Goal: Task Accomplishment & Management: Use online tool/utility

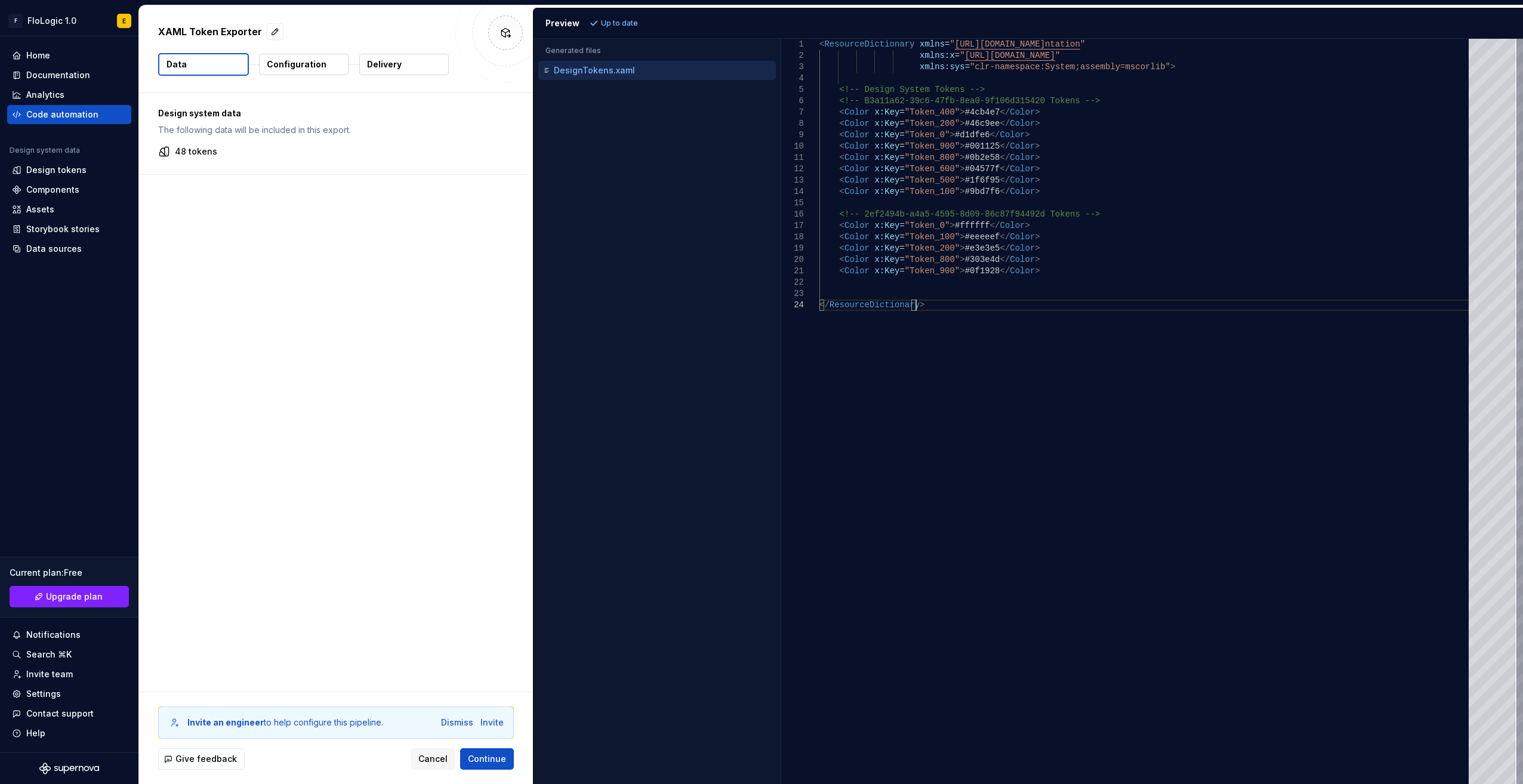
scroll to position [0, 173]
click at [438, 755] on span "Cancel" at bounding box center [433, 759] width 29 height 12
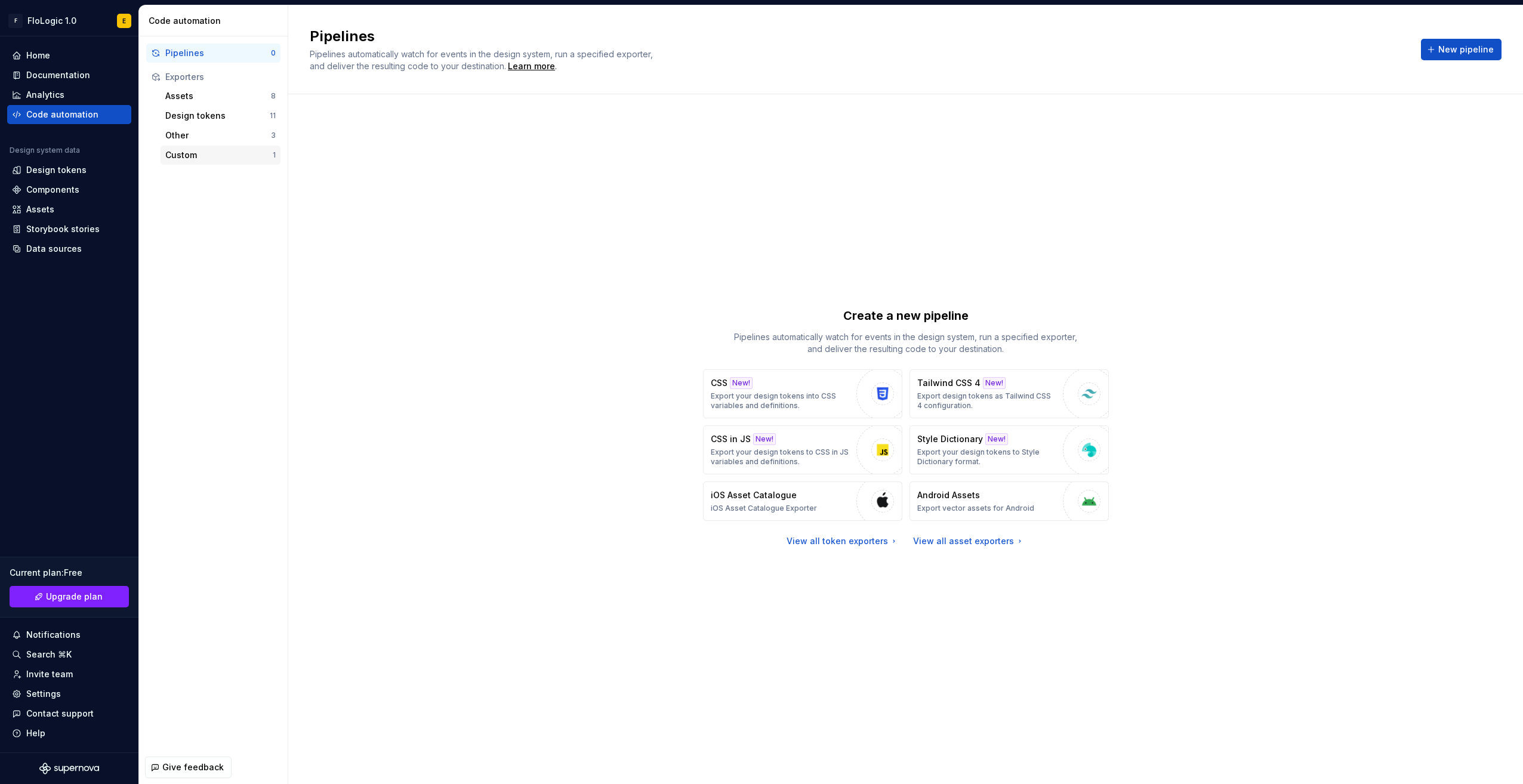
click at [254, 154] on div "Custom" at bounding box center [219, 155] width 108 height 12
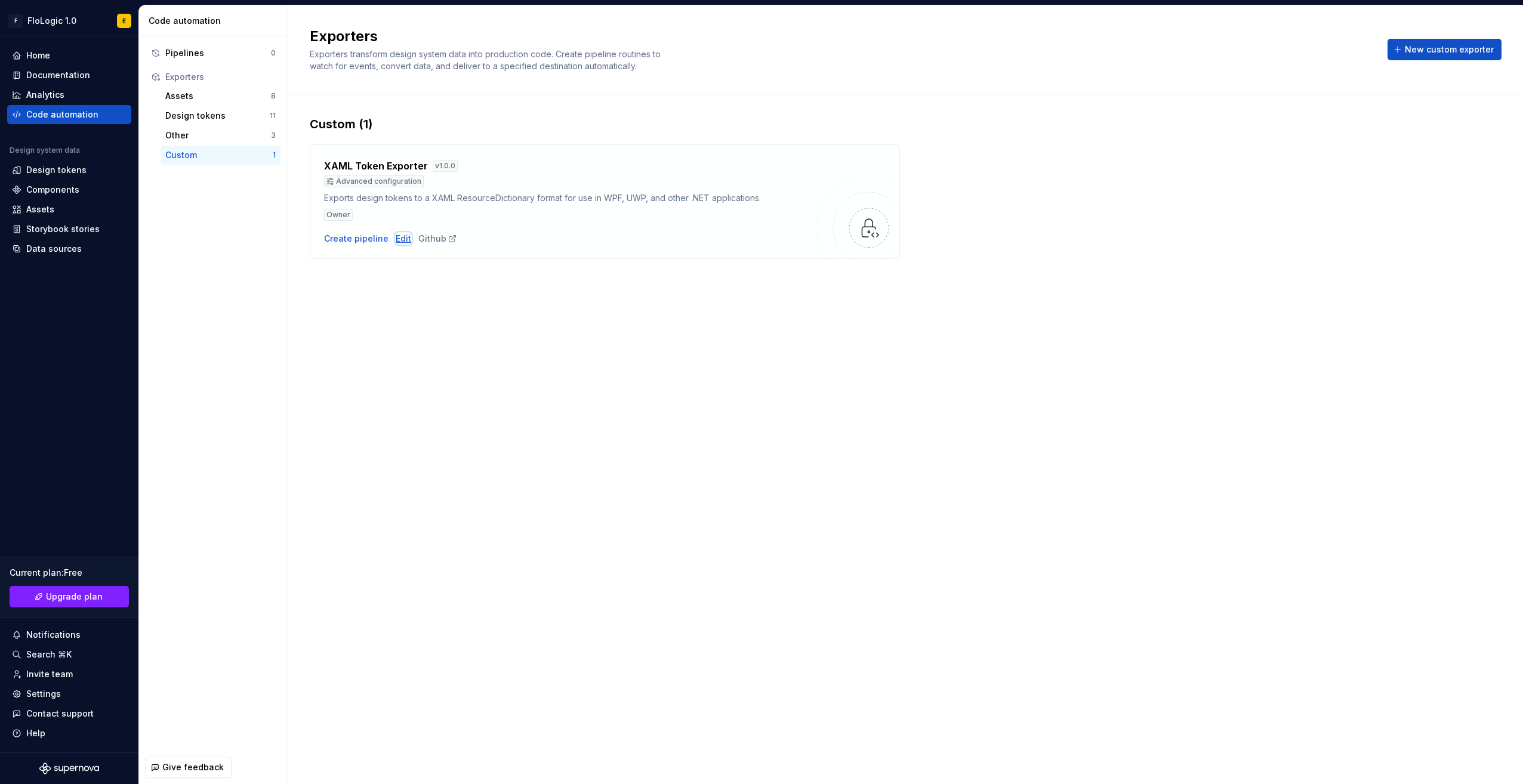
click at [396, 236] on div "Edit" at bounding box center [403, 239] width 16 height 12
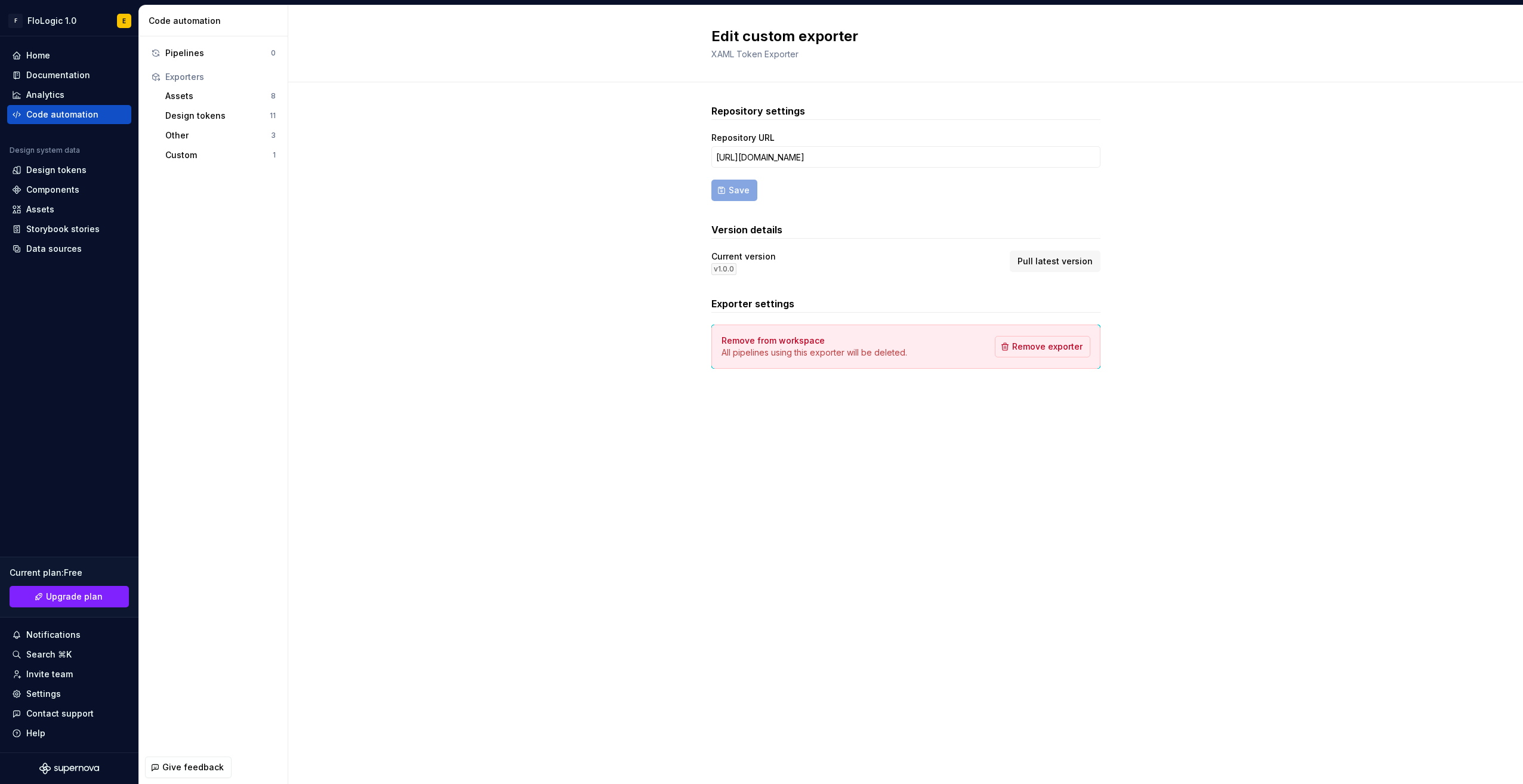
click at [1067, 252] on button "Pull latest version" at bounding box center [1055, 261] width 91 height 22
click at [209, 152] on div "Custom" at bounding box center [219, 155] width 108 height 12
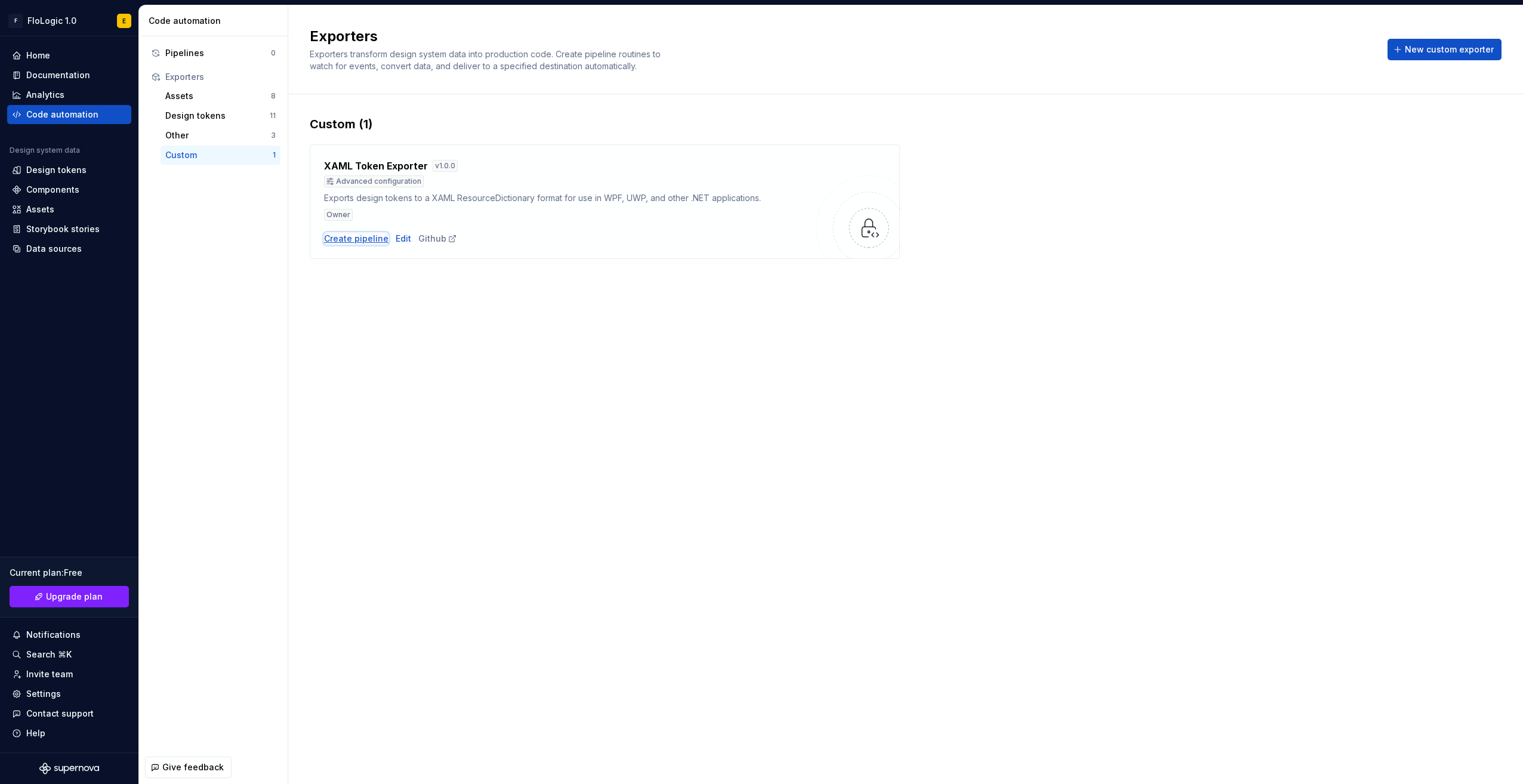
click at [365, 242] on div "Create pipeline" at bounding box center [356, 239] width 64 height 12
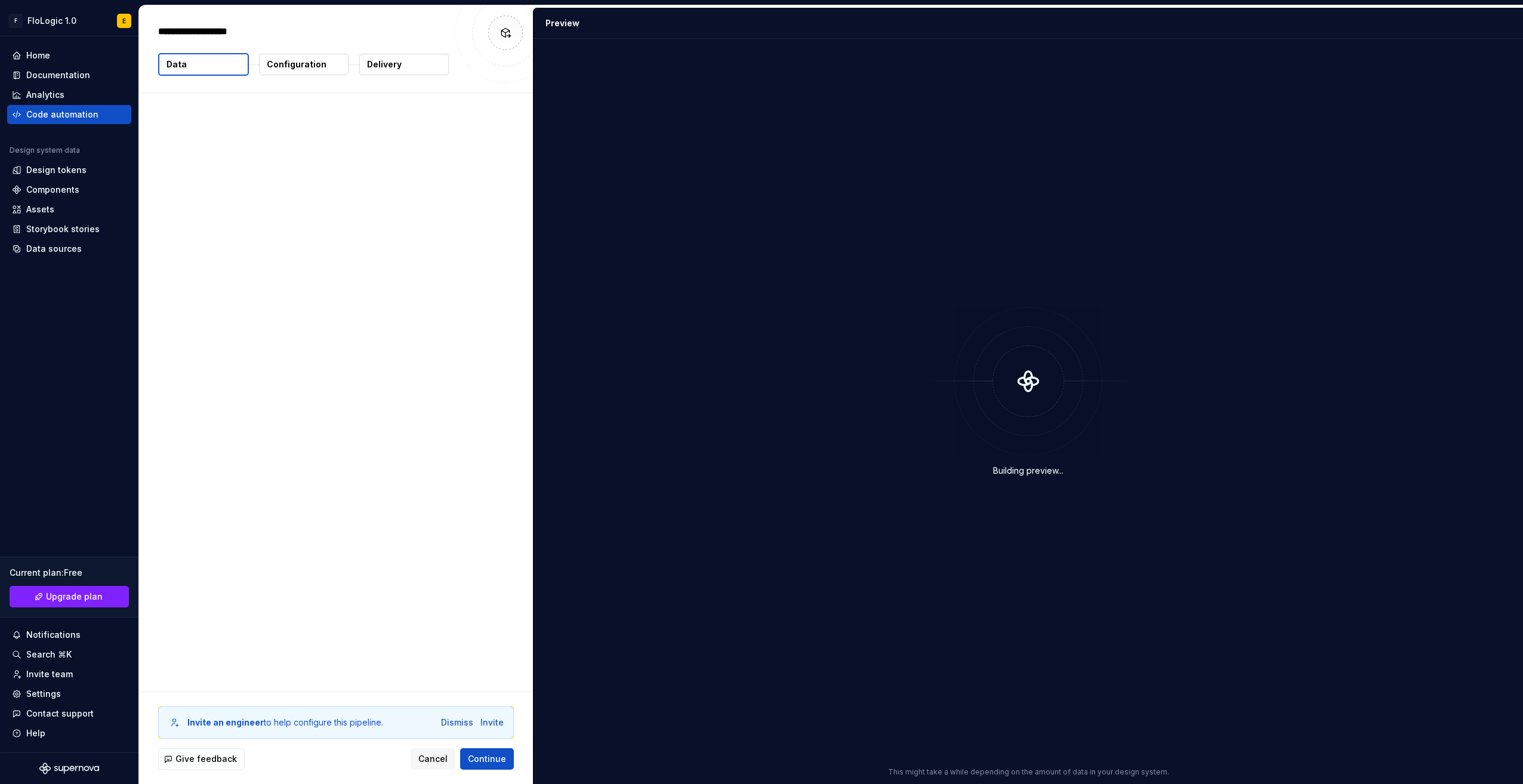
type textarea "*"
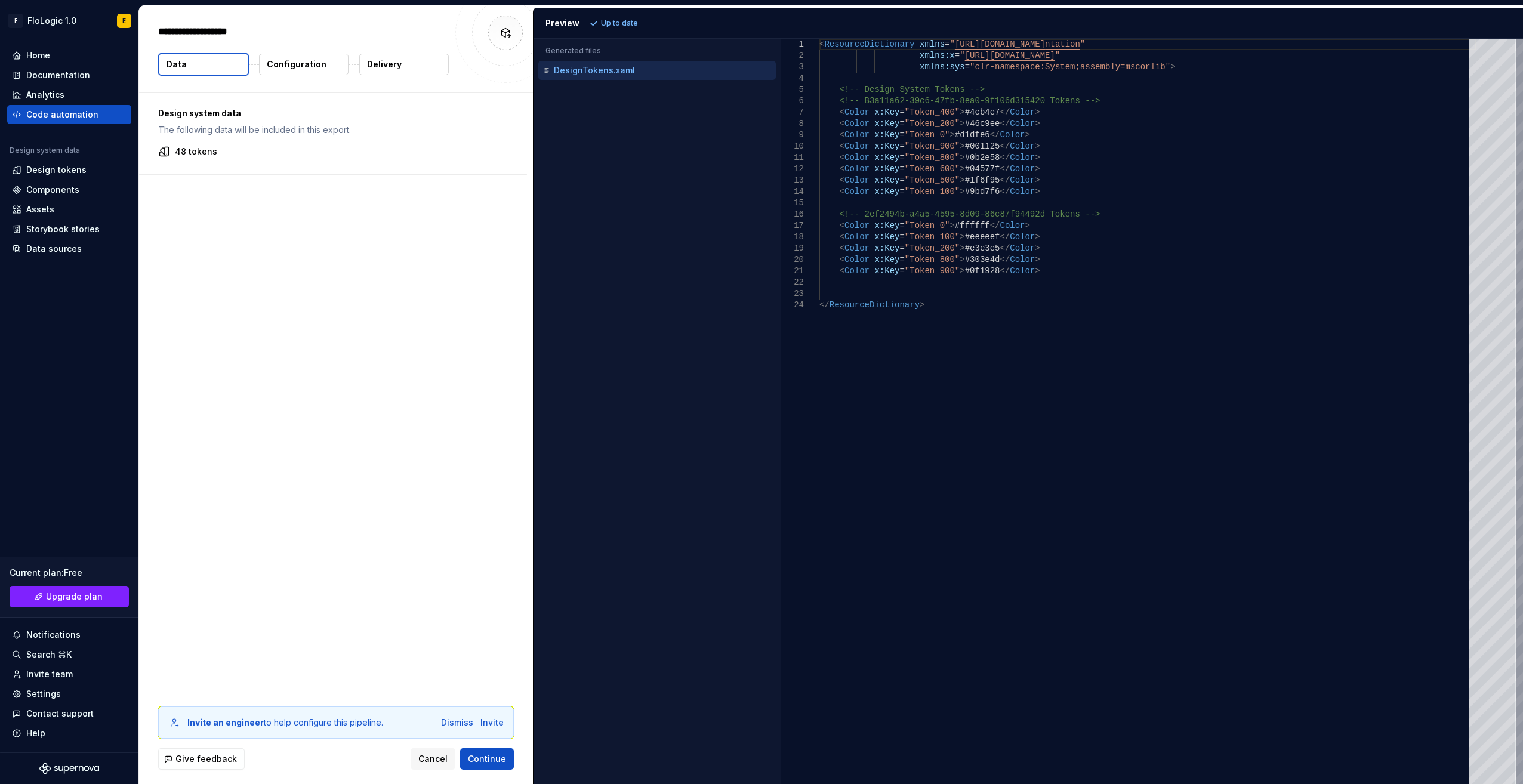
scroll to position [0, 173]
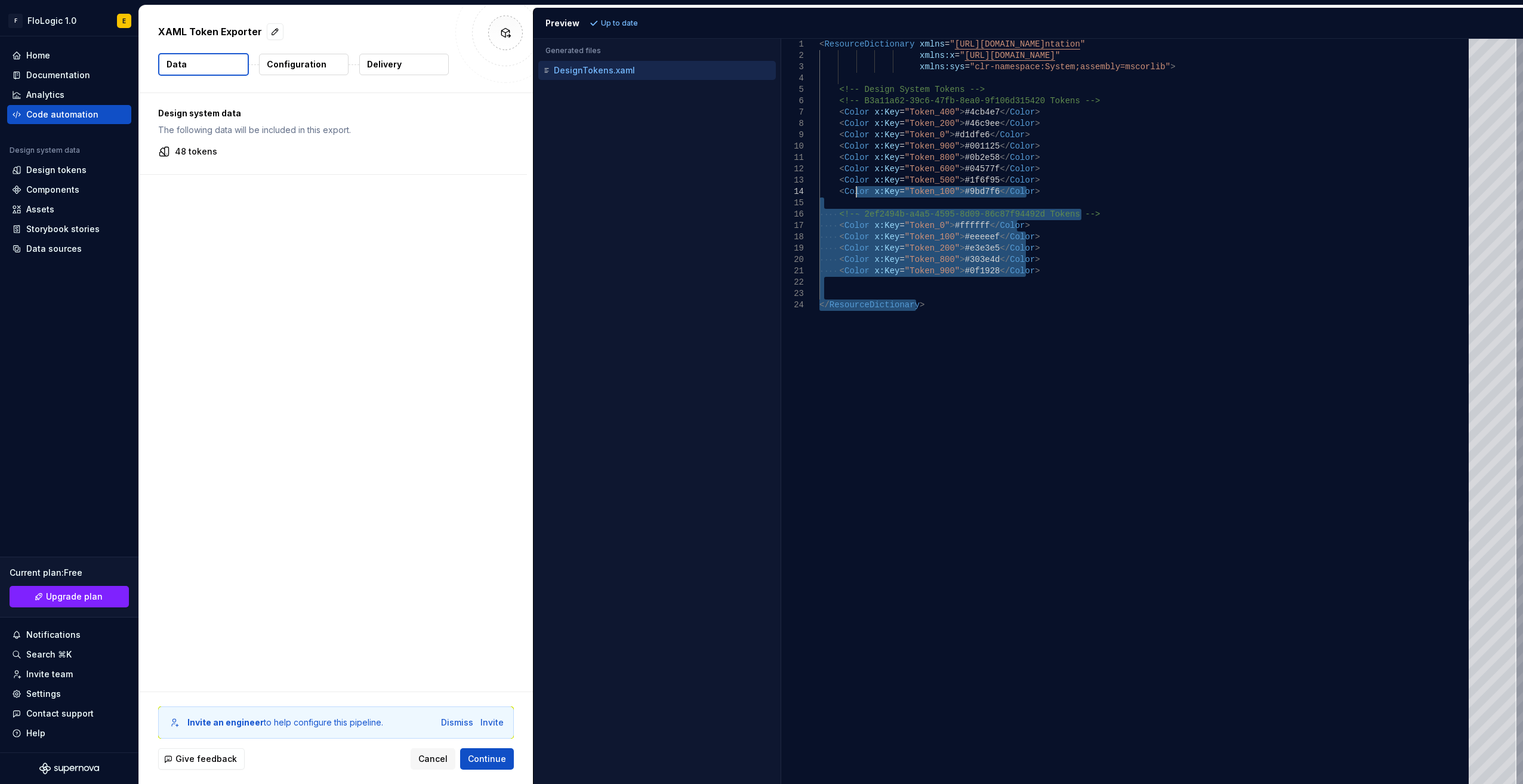
type textarea "**********"
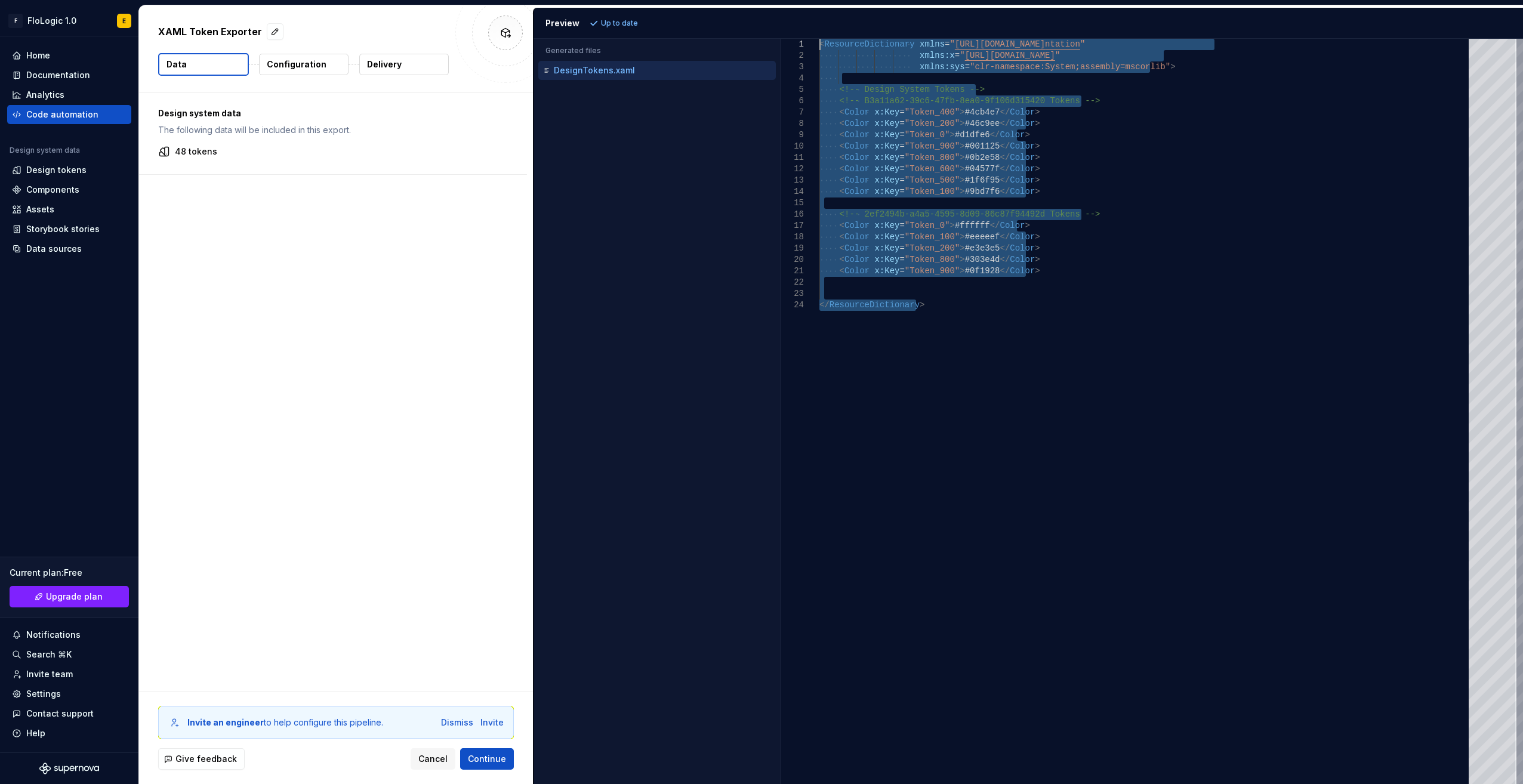
drag, startPoint x: 932, startPoint y: 312, endPoint x: 798, endPoint y: 44, distance: 299.6
click at [819, 44] on div "< ResourceDictionary xmlns = " [URL][DOMAIN_NAME] ntation " xmlns:x = " [URL][D…" at bounding box center [1147, 411] width 656 height 745
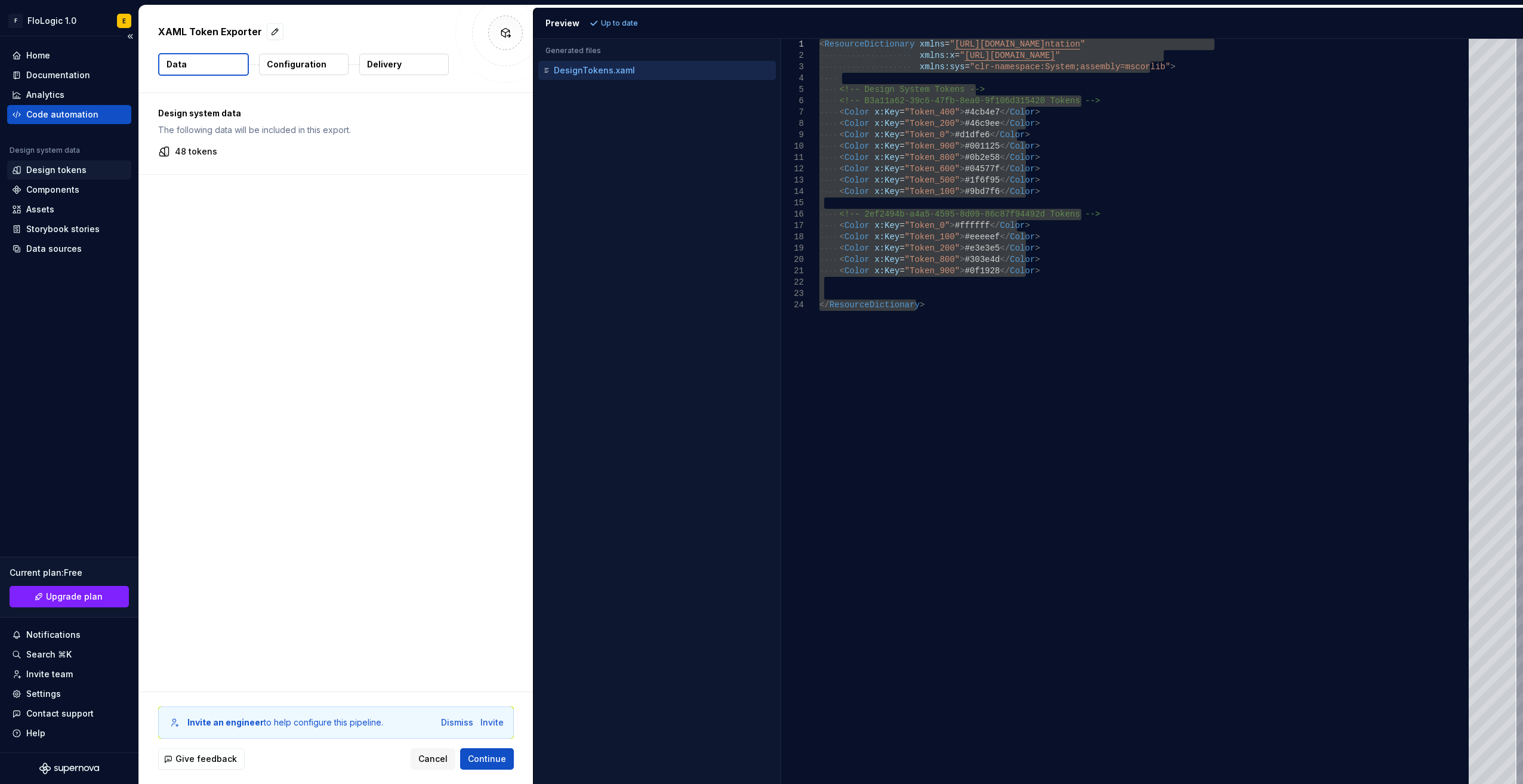
click at [68, 165] on div "Design tokens" at bounding box center [56, 170] width 60 height 12
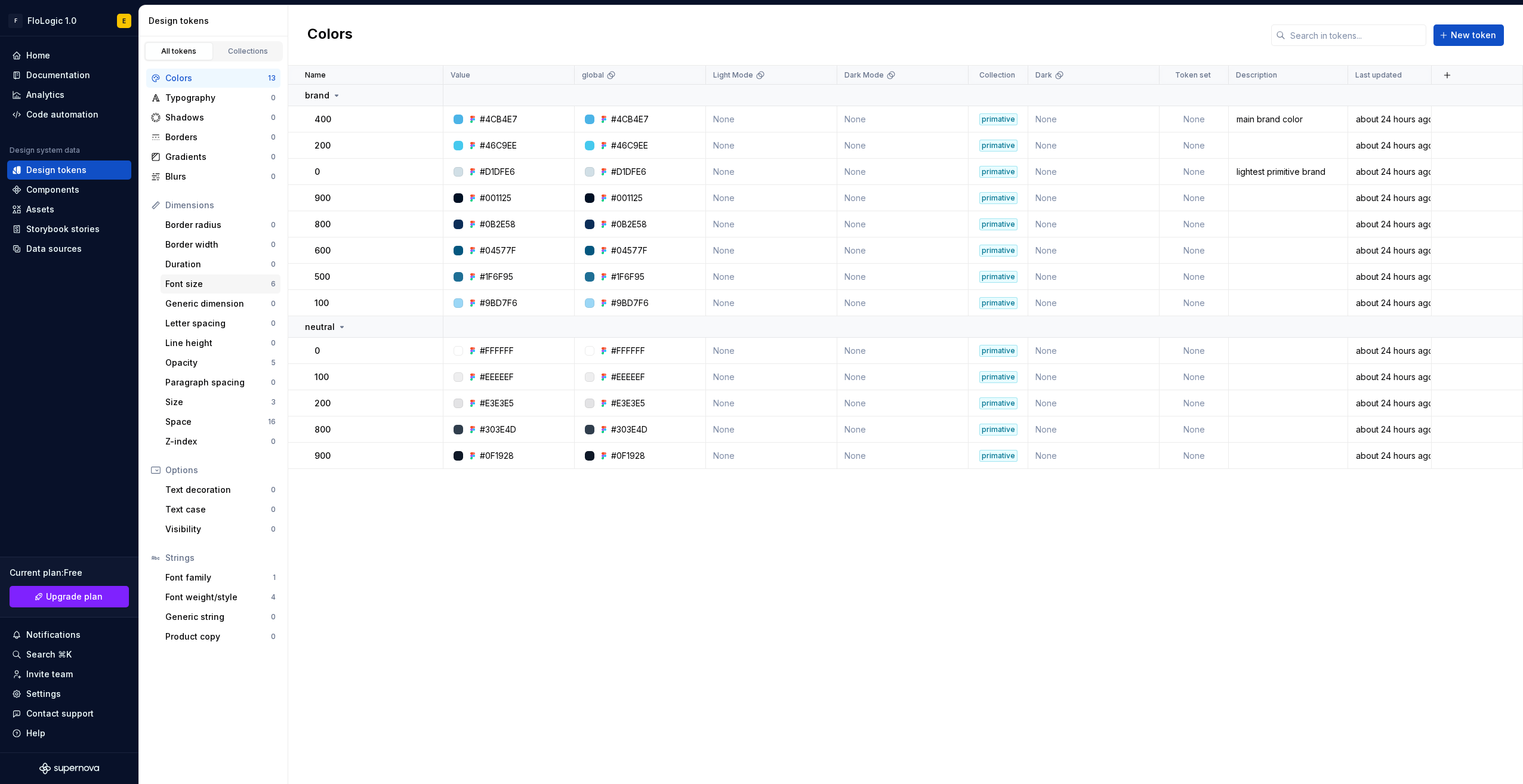
click at [238, 284] on div "Font size" at bounding box center [218, 284] width 106 height 12
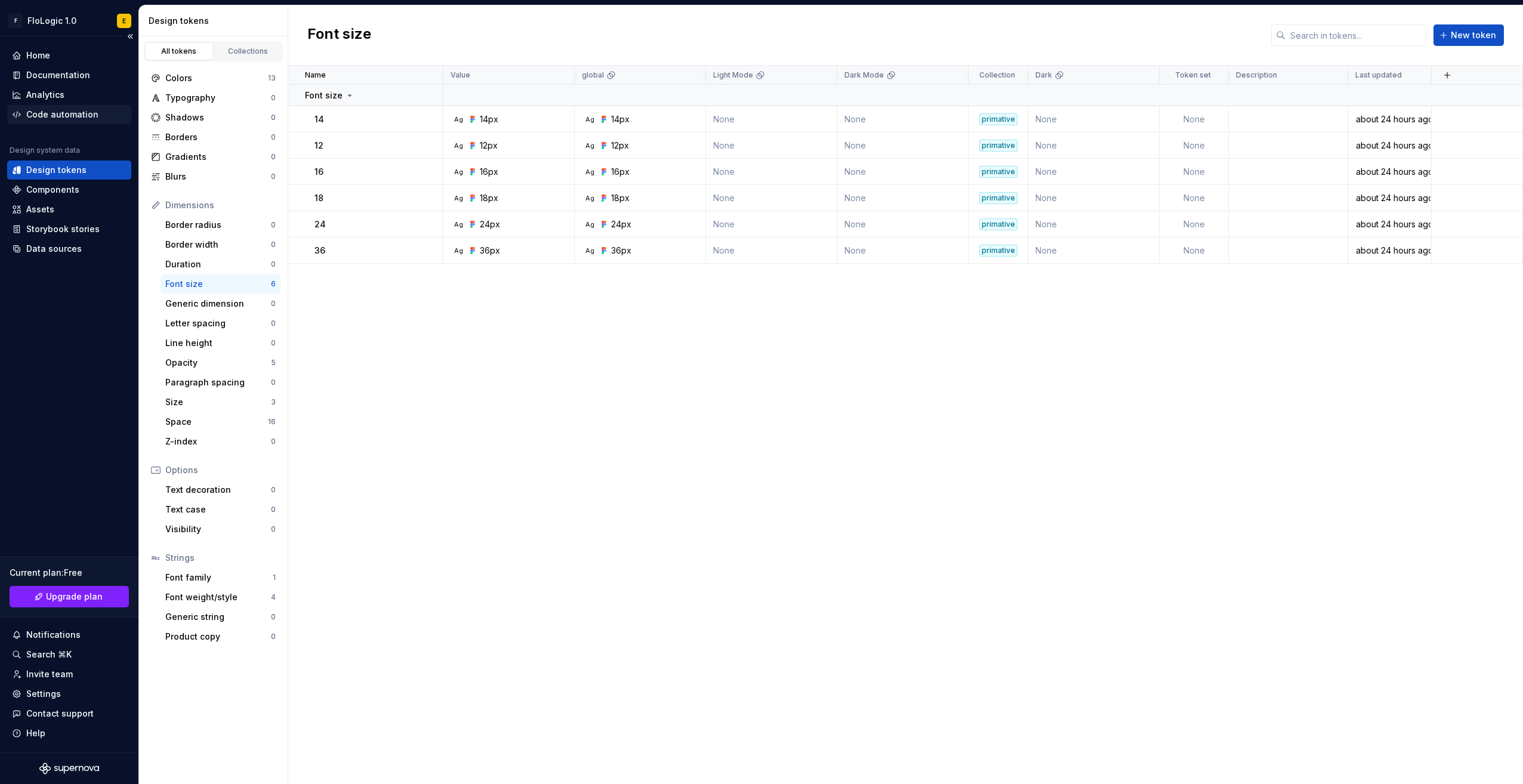
click at [84, 114] on div "Code automation" at bounding box center [62, 114] width 72 height 12
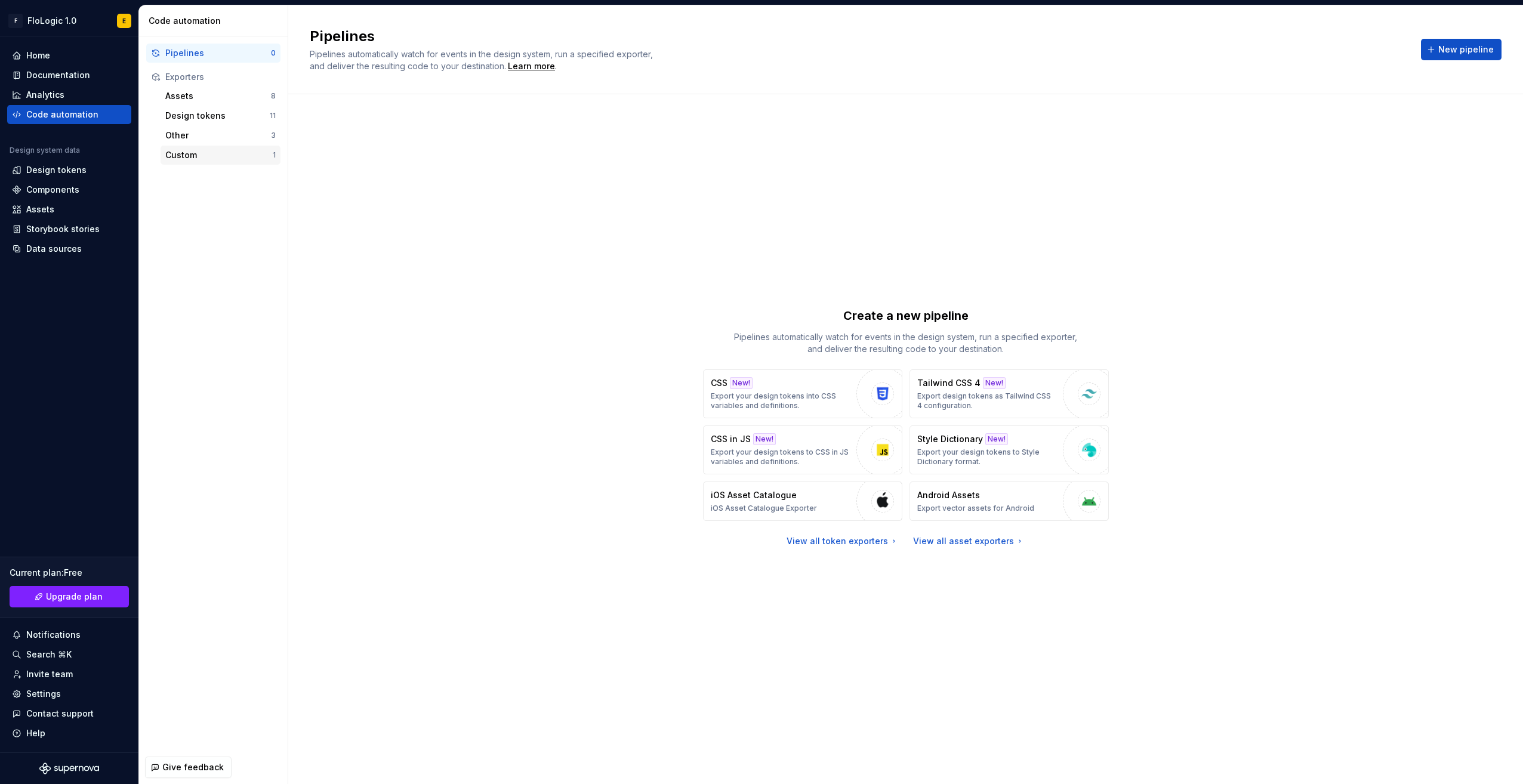
click at [198, 151] on div "Custom" at bounding box center [219, 155] width 108 height 12
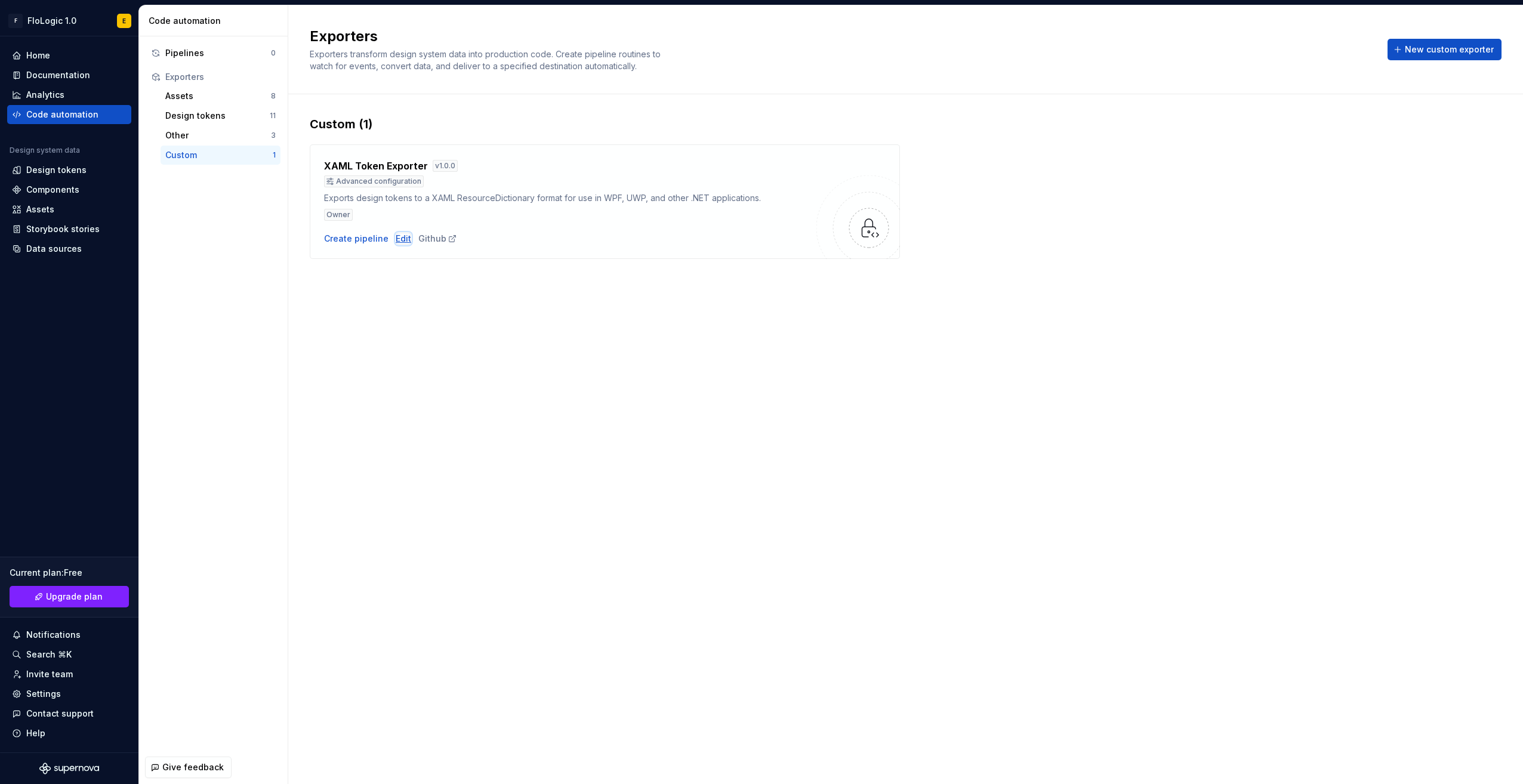
click at [395, 240] on div "Edit" at bounding box center [403, 239] width 16 height 12
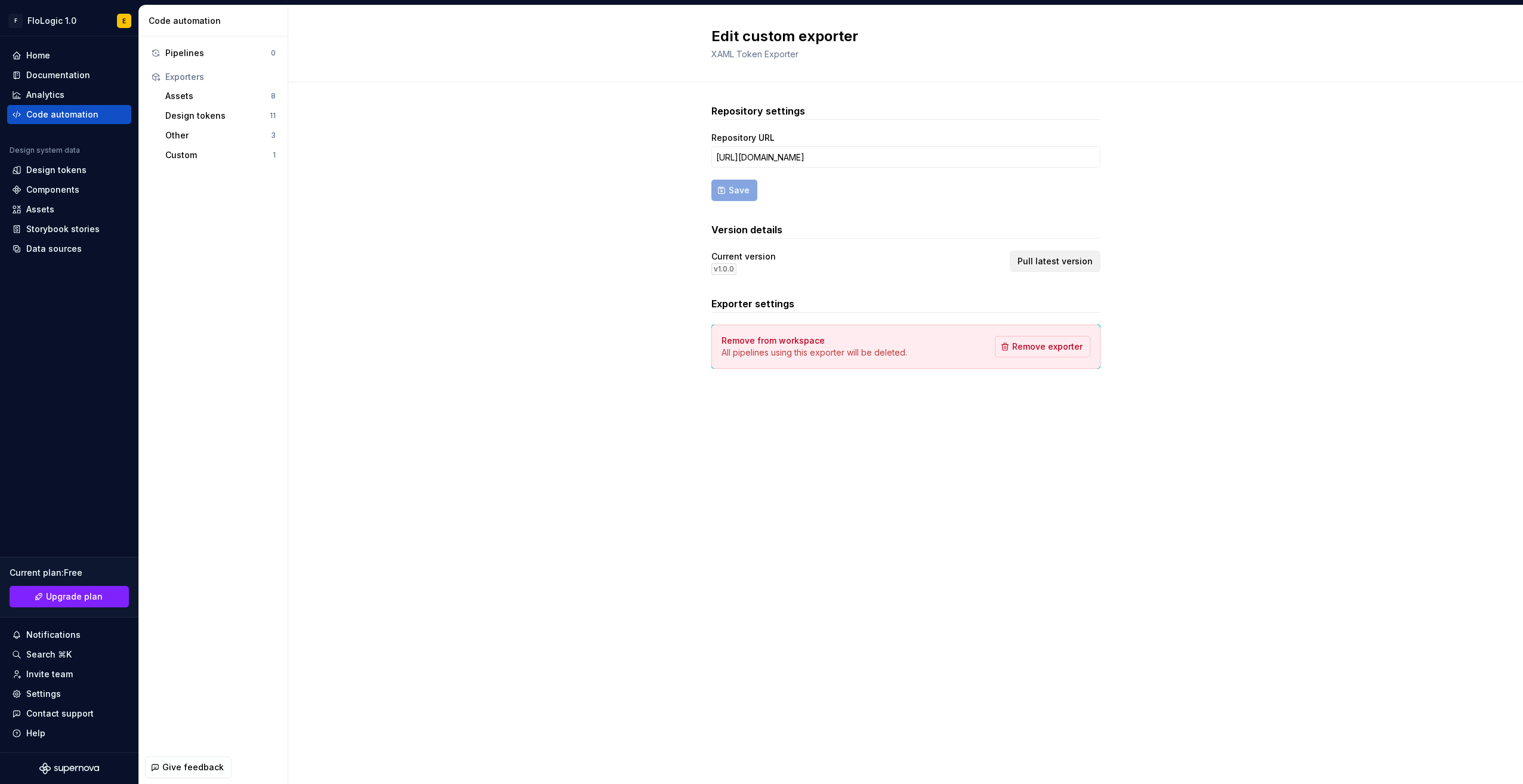
click at [1083, 267] on button "Pull latest version" at bounding box center [1055, 261] width 91 height 22
click at [189, 160] on div "Custom" at bounding box center [219, 155] width 108 height 12
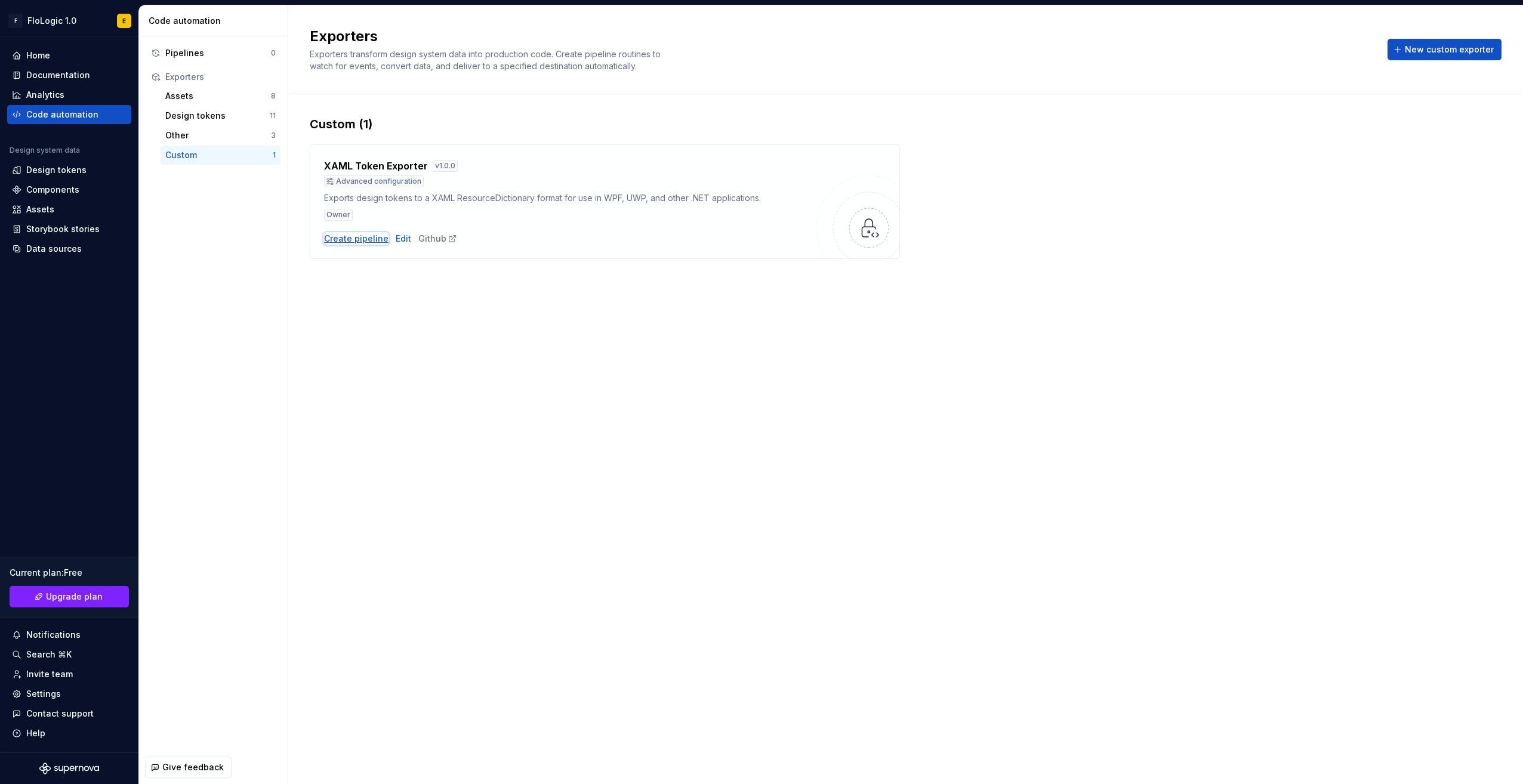
click at [356, 239] on div "Create pipeline" at bounding box center [356, 239] width 64 height 12
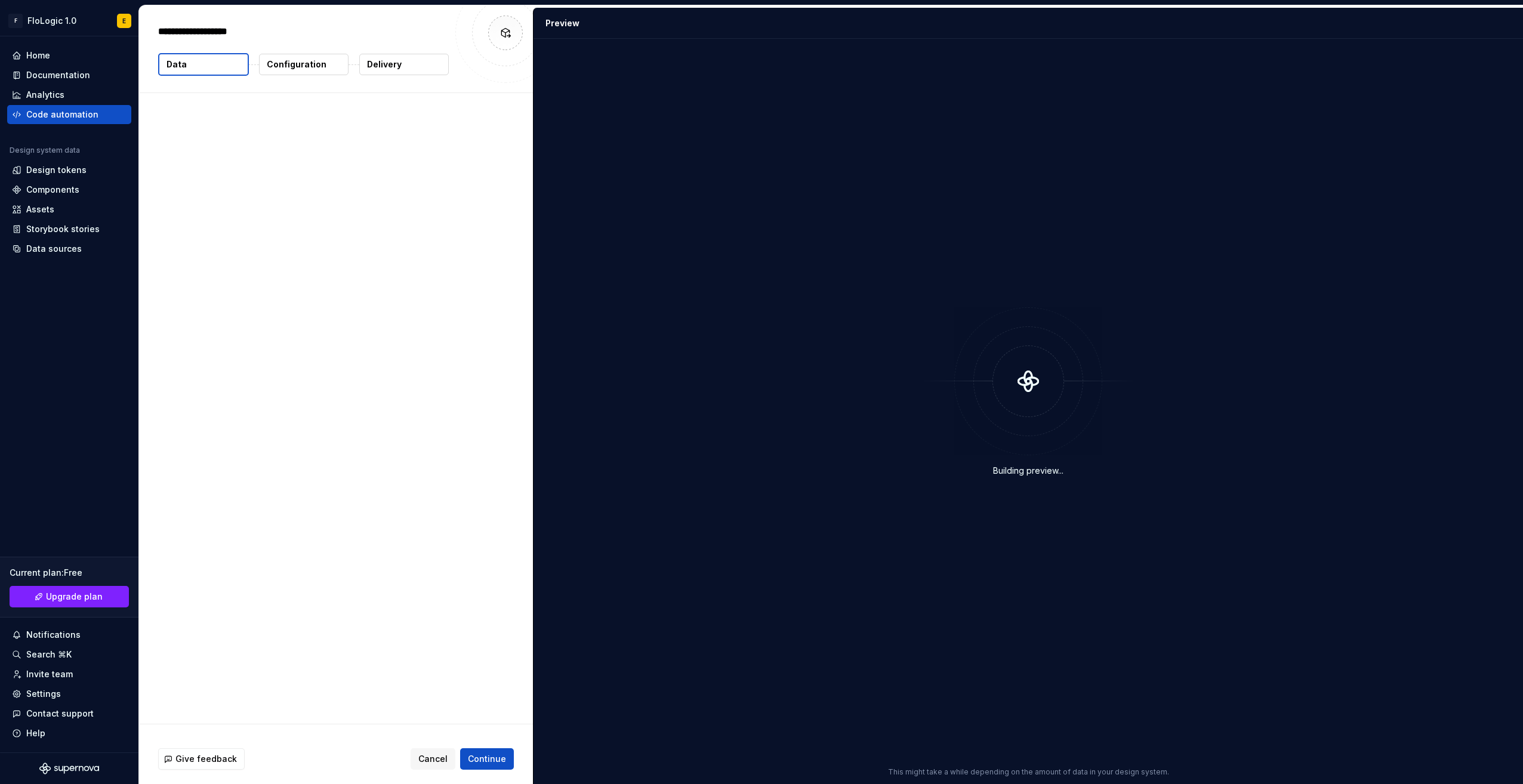
type textarea "*"
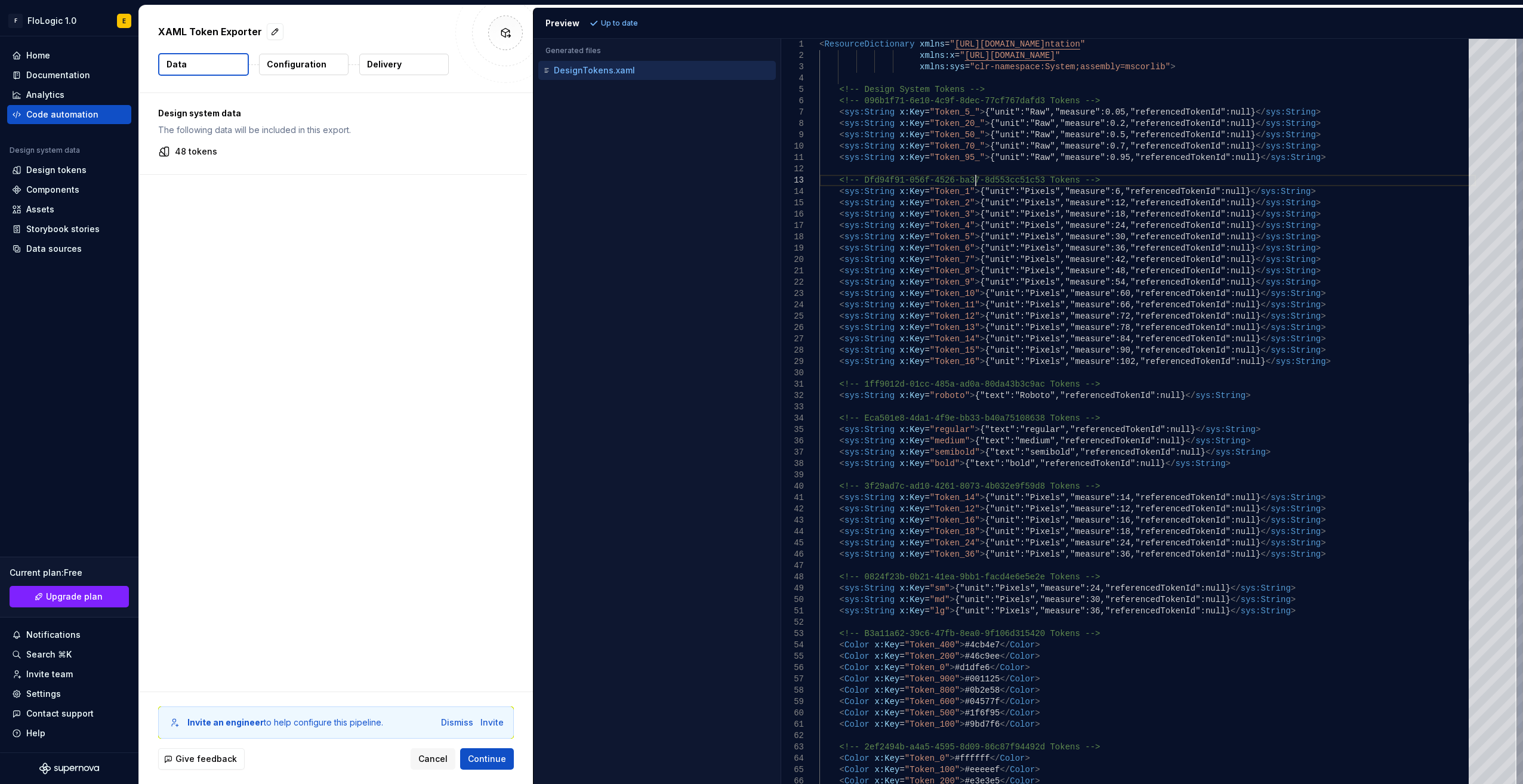
click at [974, 174] on div "<!-- 096b1f71-6e10-4c9f-8dec-77cf767dafd3 Tokens - -> < sys:String x:Key = "Tok…" at bounding box center [1147, 441] width 656 height 805
click at [1024, 391] on div "<!-- 096b1f71-6e10-4c9f-8dec-77cf767dafd3 Tokens - -> < sys:String x:Key = "Tok…" at bounding box center [1147, 441] width 656 height 805
click at [887, 384] on div "<!-- 096b1f71-6e10-4c9f-8dec-77cf767dafd3 Tokens - -> < sys:String x:Key = "Tok…" at bounding box center [1147, 441] width 656 height 805
type textarea "**********"
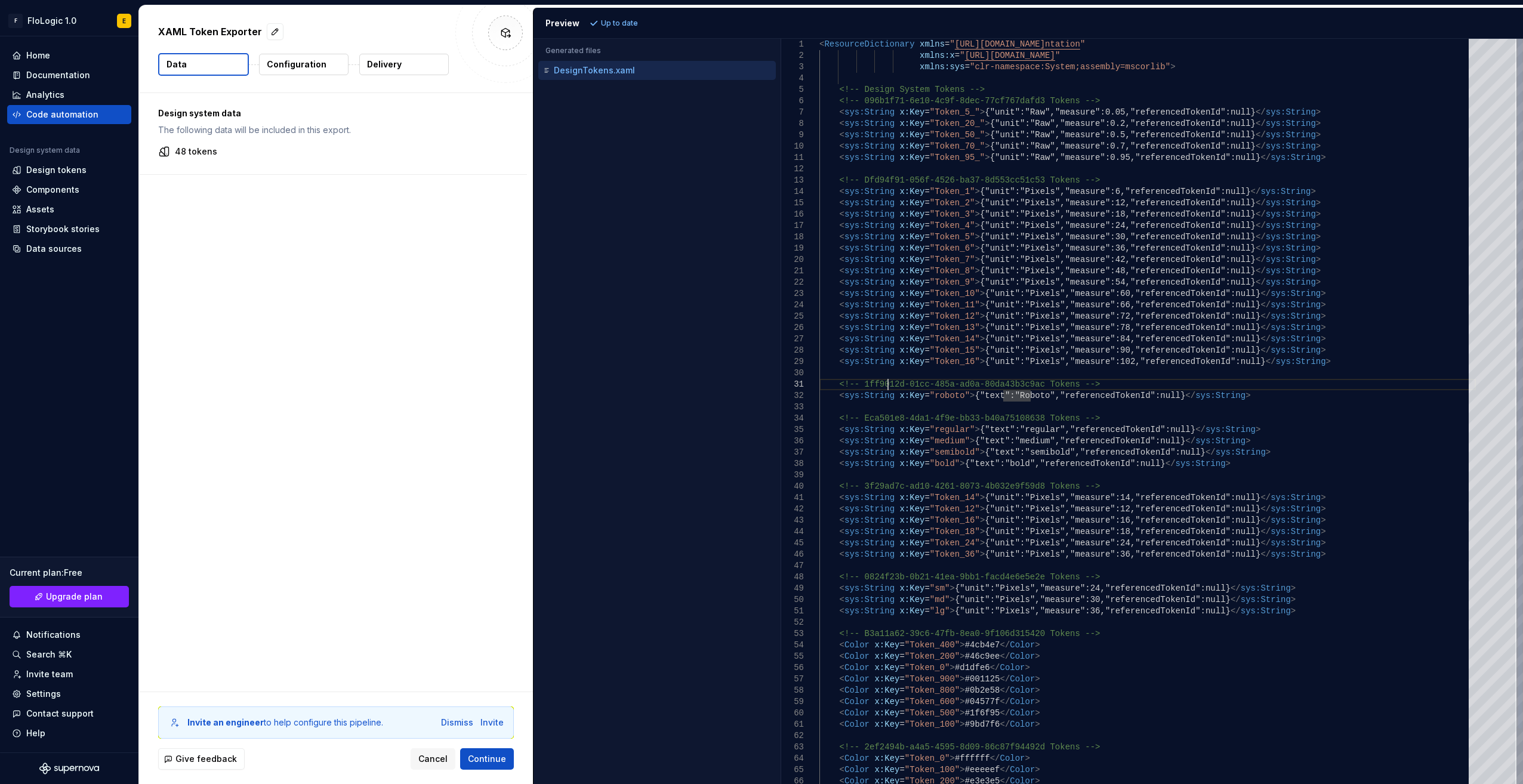
click at [887, 384] on div "<!-- 096b1f71-6e10-4c9f-8dec-77cf767dafd3 Tokens - -> < sys:String x:Key = "Tok…" at bounding box center [1147, 441] width 656 height 805
click at [74, 171] on div "Design tokens" at bounding box center [56, 170] width 60 height 12
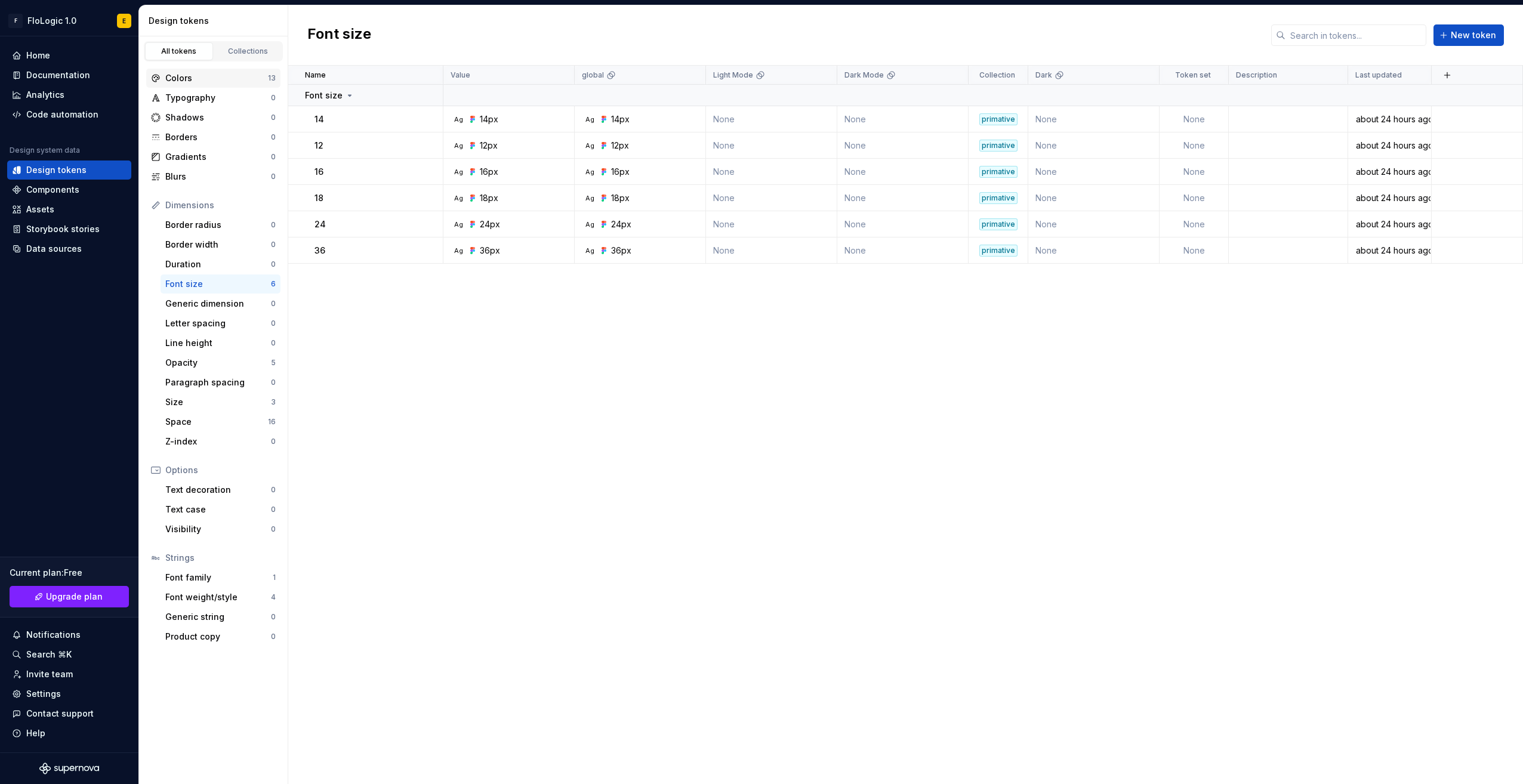
click at [213, 82] on div "Colors" at bounding box center [217, 79] width 103 height 12
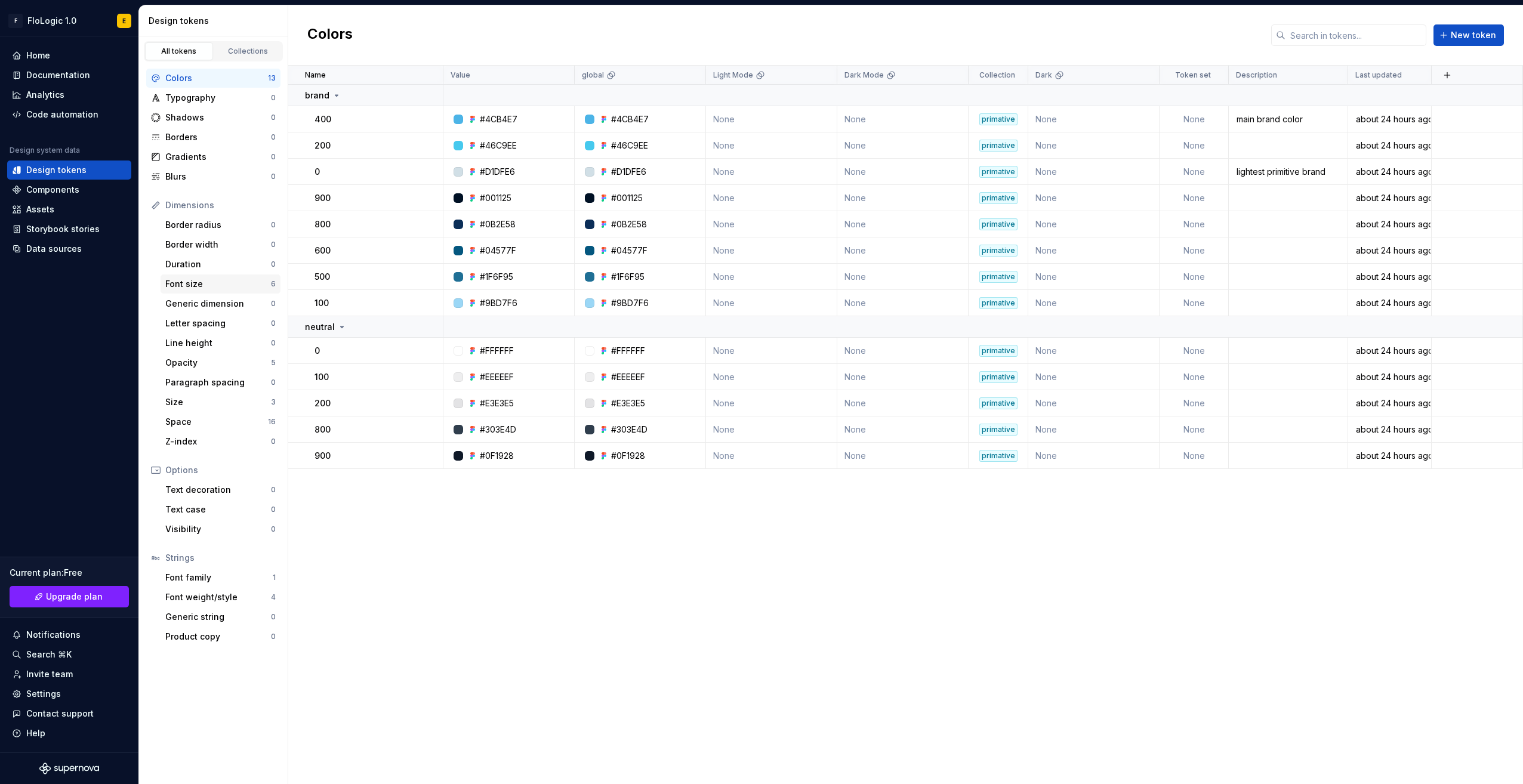
click at [219, 282] on div "Font size" at bounding box center [218, 284] width 106 height 12
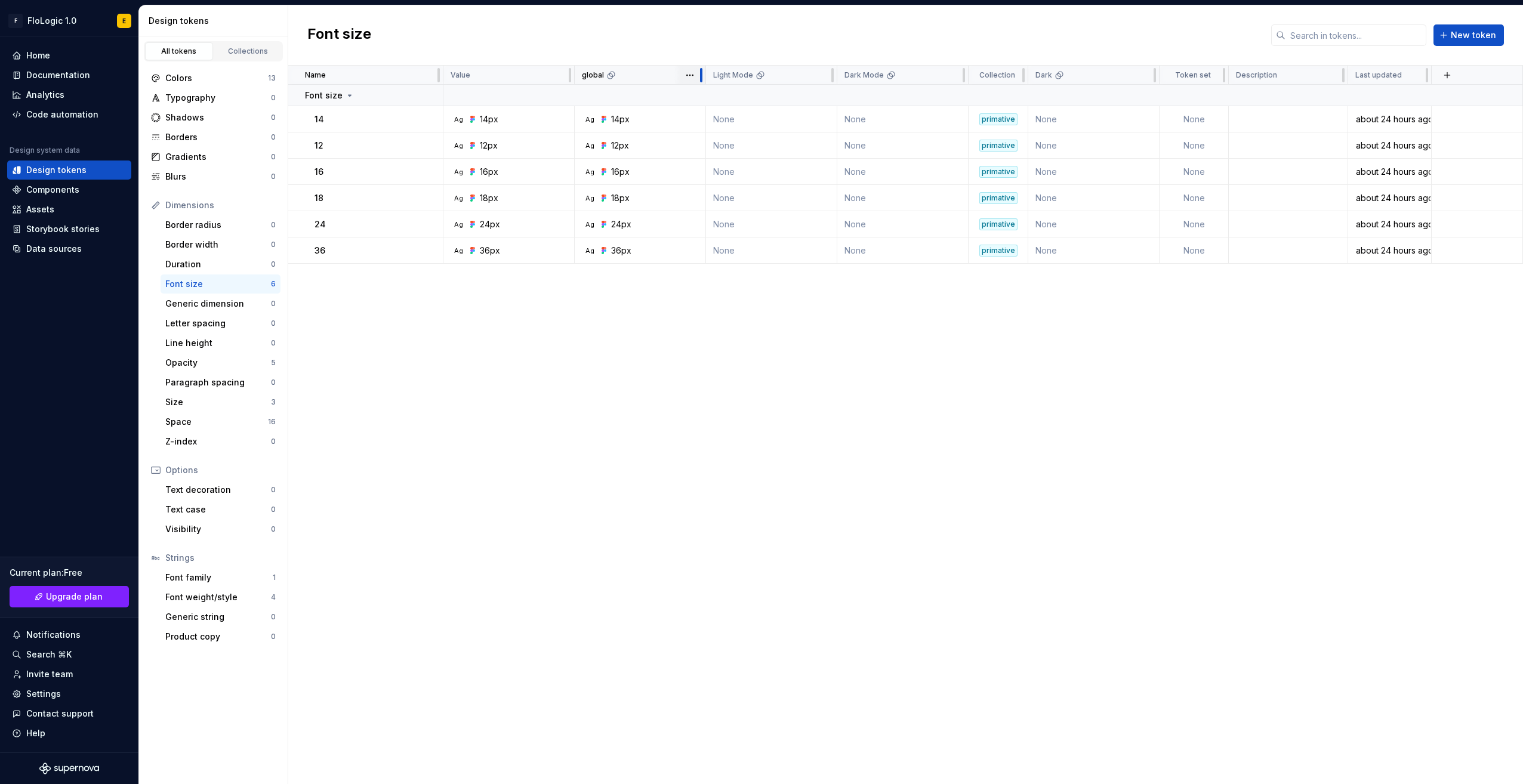
click at [697, 75] on div at bounding box center [701, 75] width 9 height 19
click at [223, 361] on div "Opacity" at bounding box center [218, 363] width 106 height 12
click at [222, 383] on div "Paragraph spacing" at bounding box center [218, 383] width 106 height 12
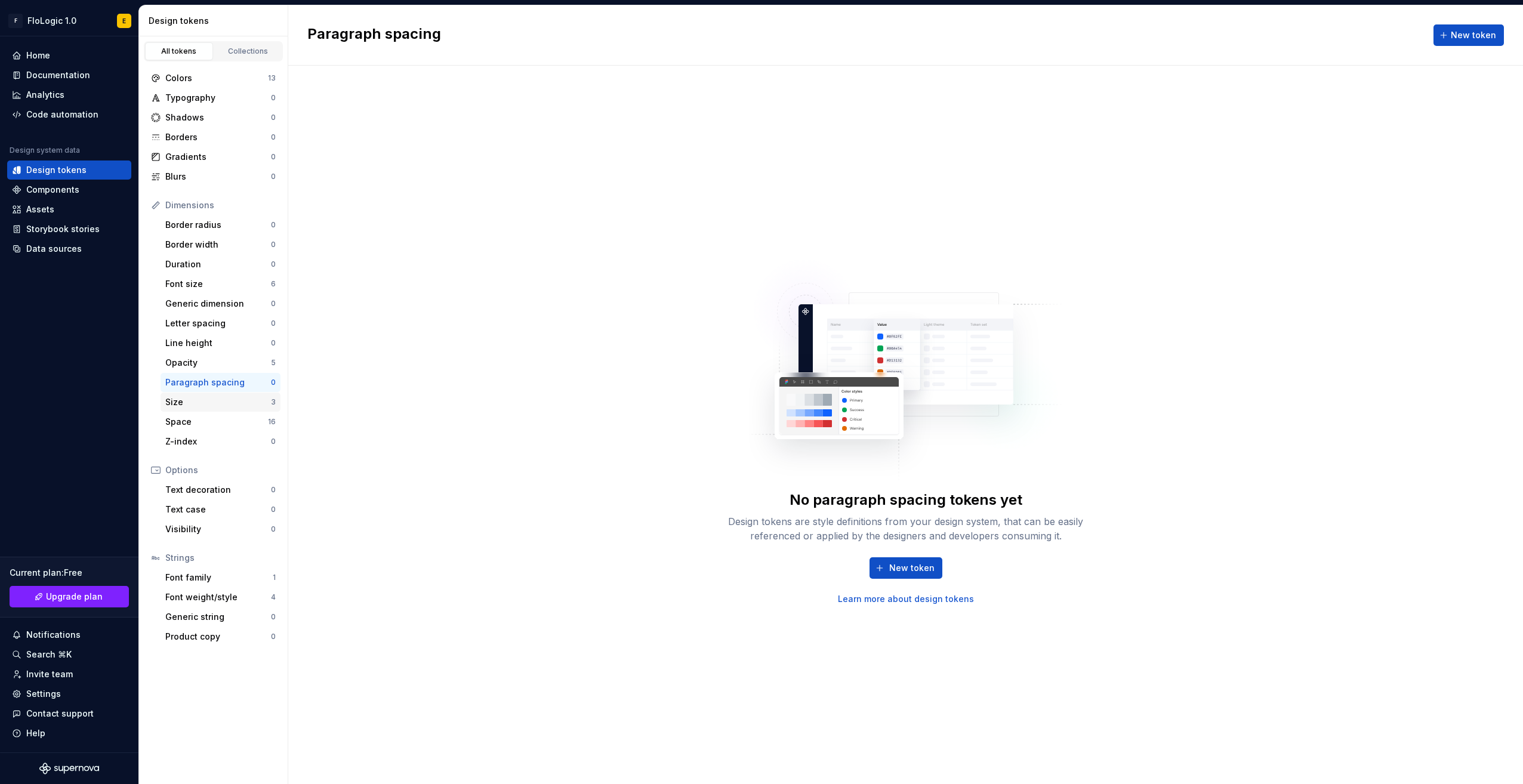
click at [222, 406] on div "Size" at bounding box center [218, 402] width 106 height 12
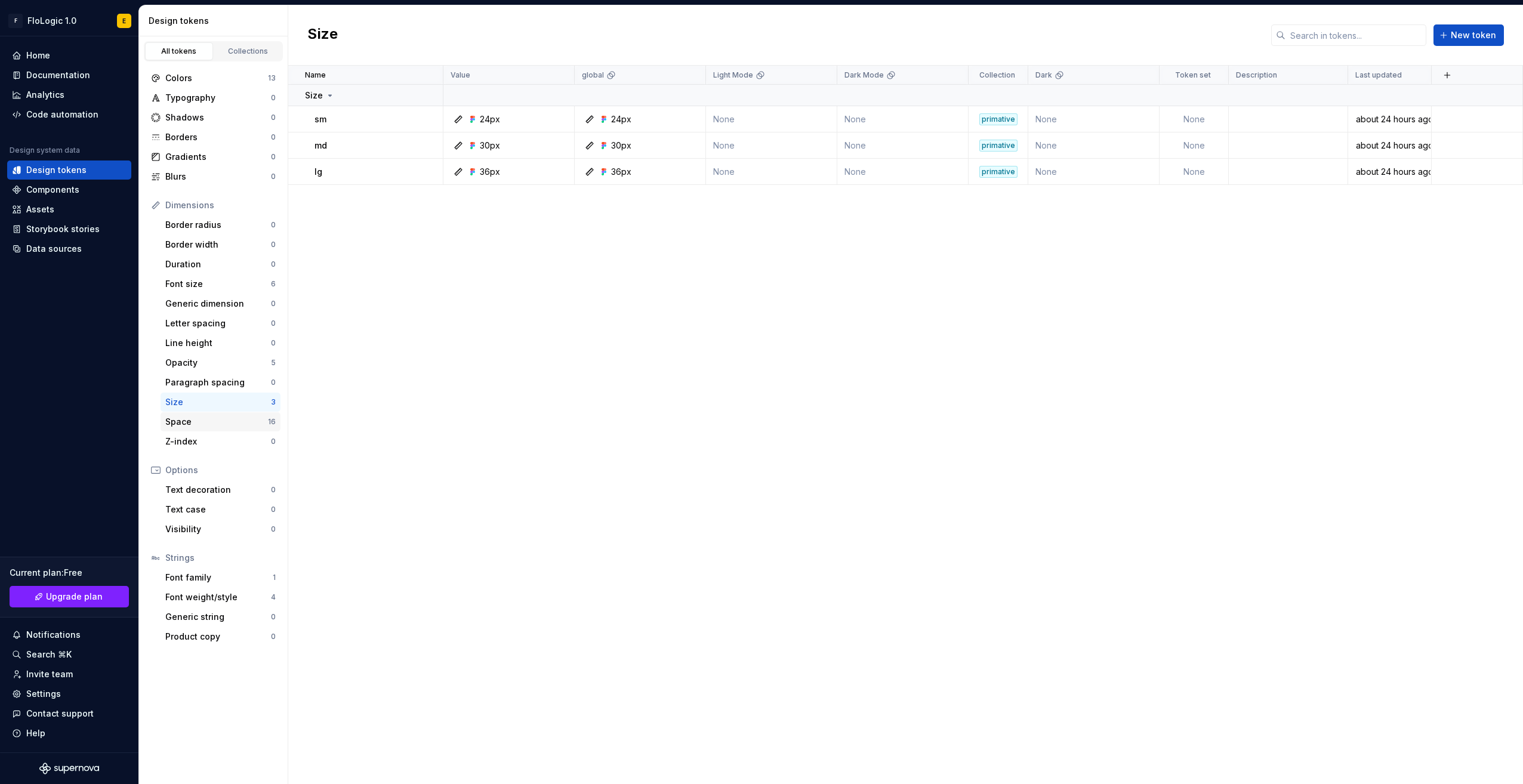
click at [219, 428] on div "Space 16" at bounding box center [220, 422] width 120 height 19
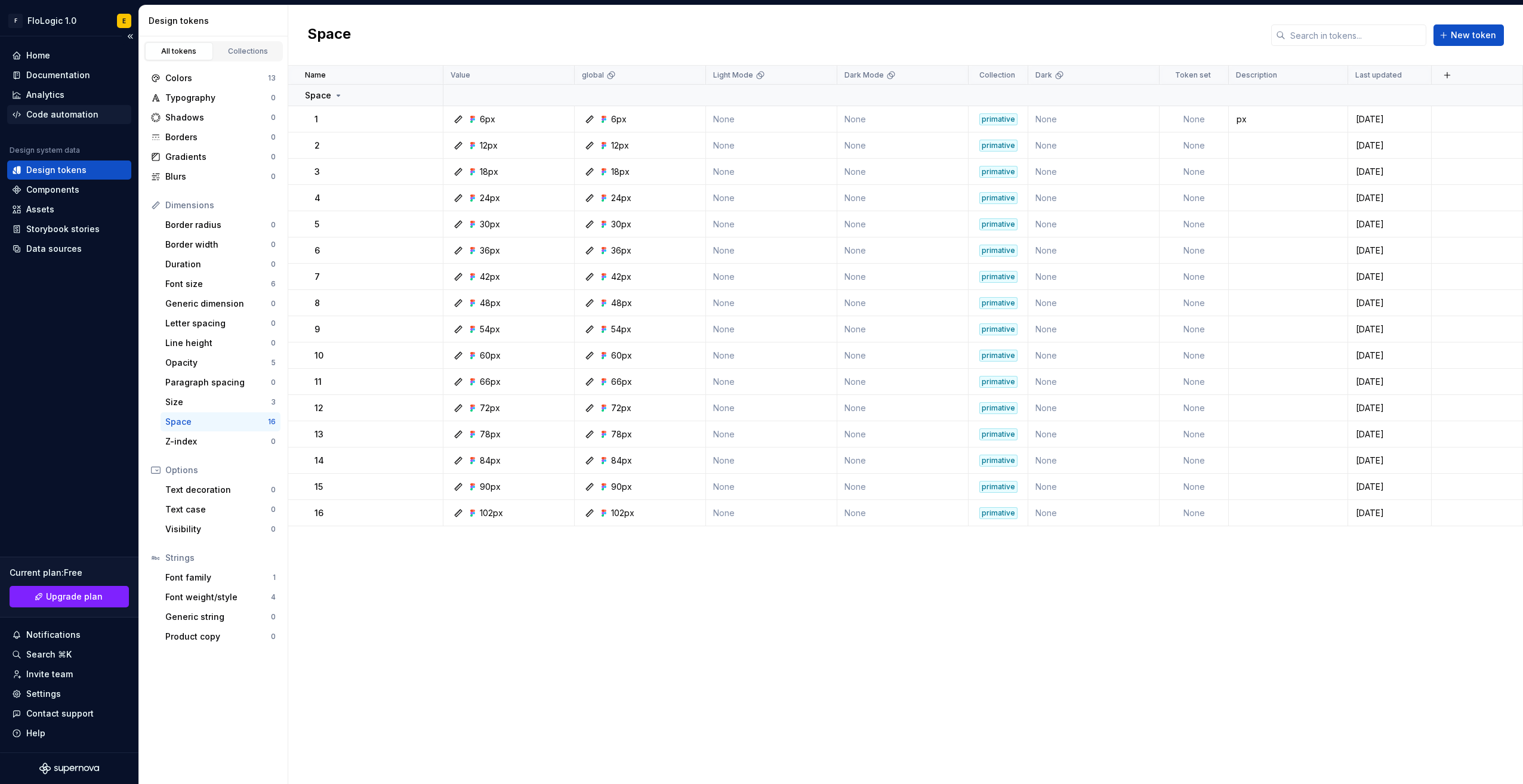
click at [58, 116] on div "Code automation" at bounding box center [62, 114] width 72 height 12
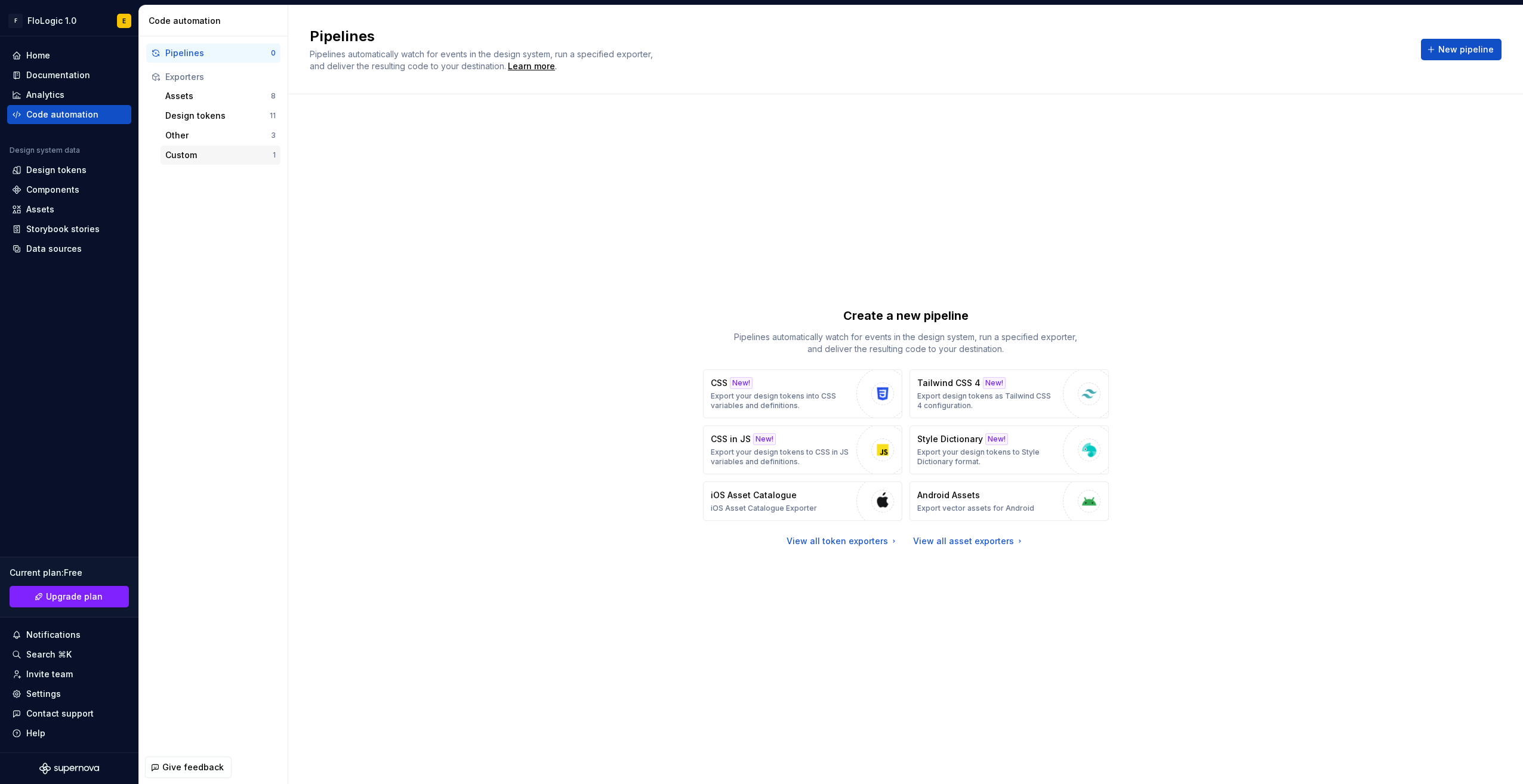
click at [217, 148] on div "Custom 1" at bounding box center [220, 155] width 120 height 19
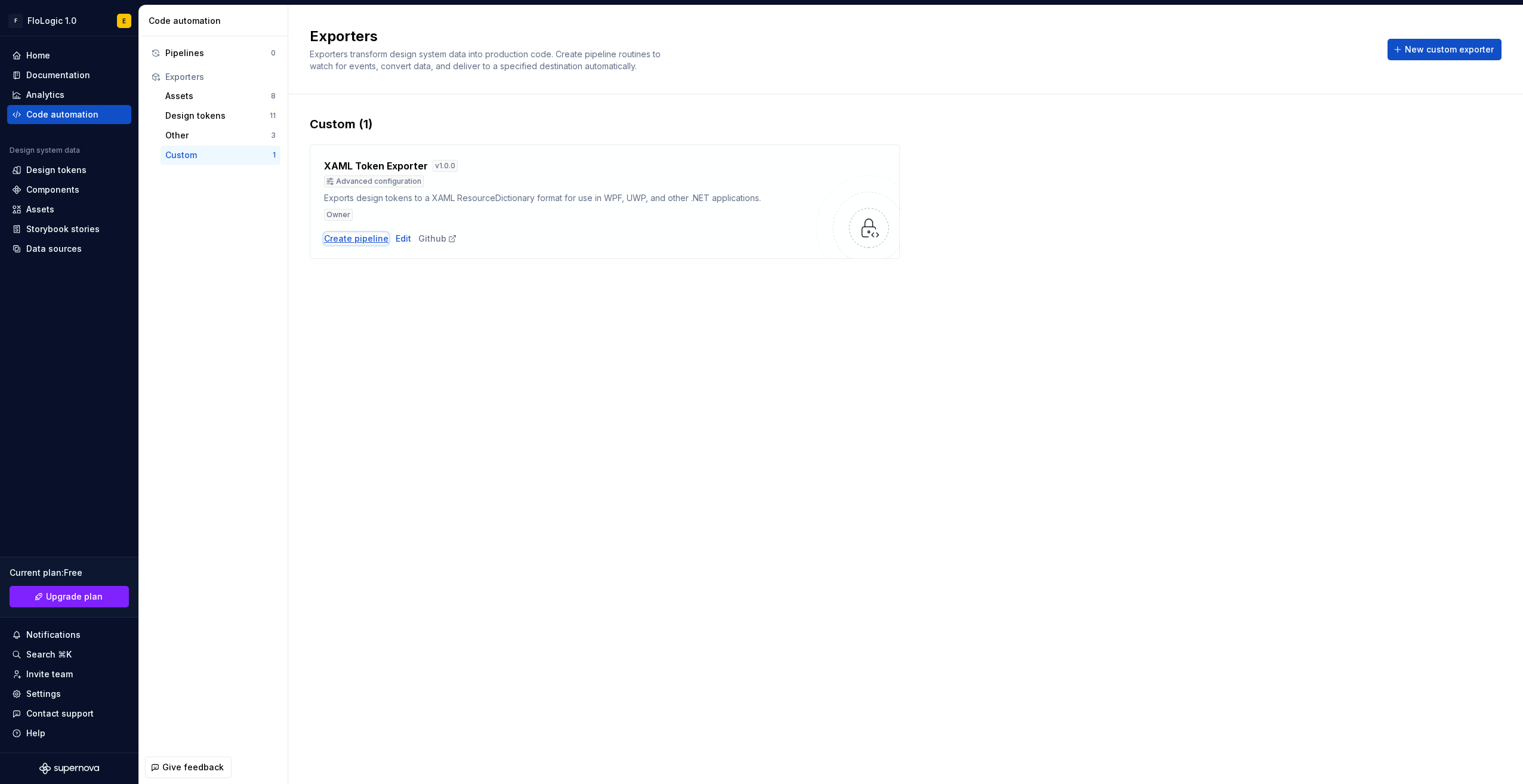
click at [353, 239] on div "Create pipeline" at bounding box center [356, 239] width 64 height 12
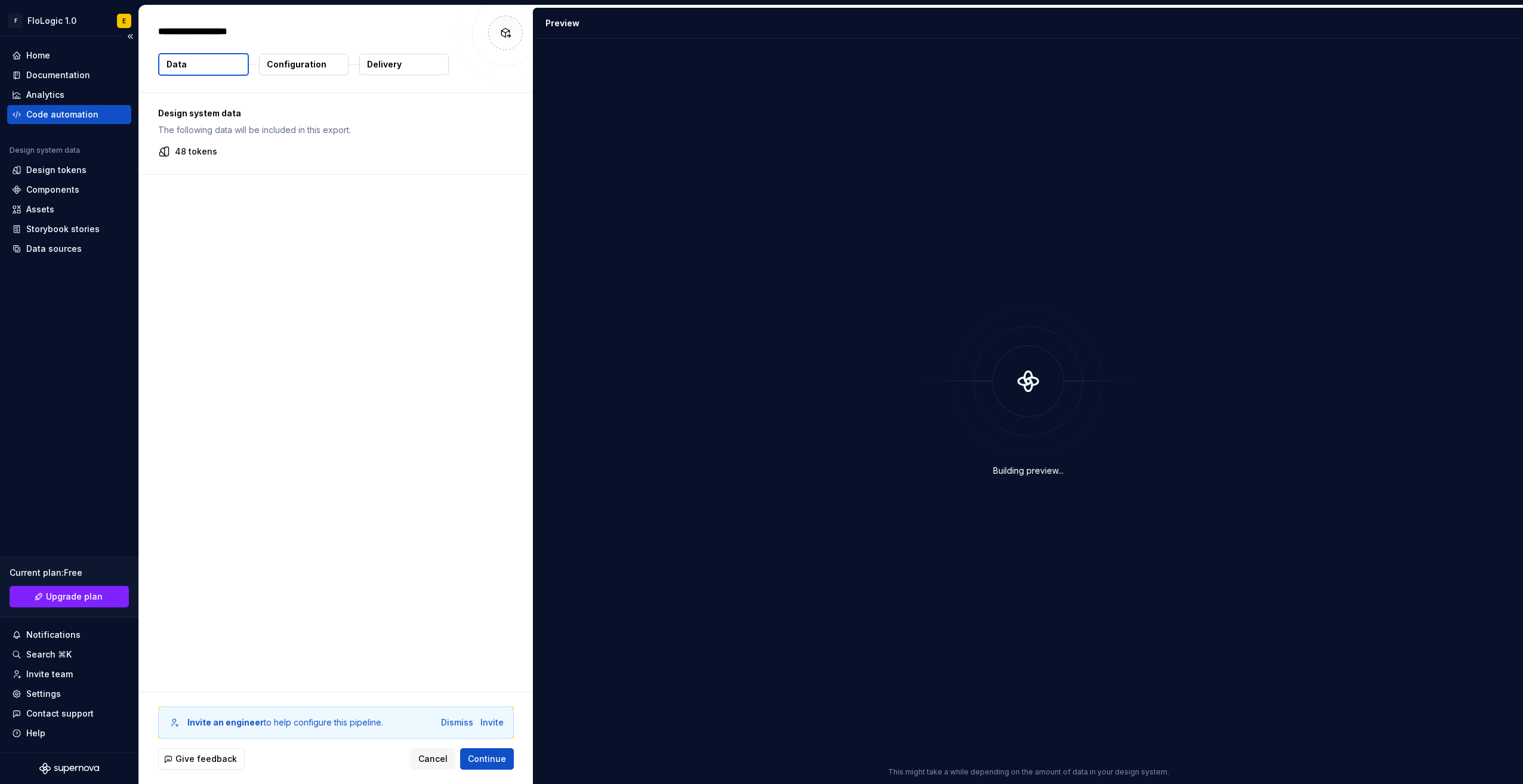
click at [36, 113] on div "Code automation" at bounding box center [62, 114] width 72 height 12
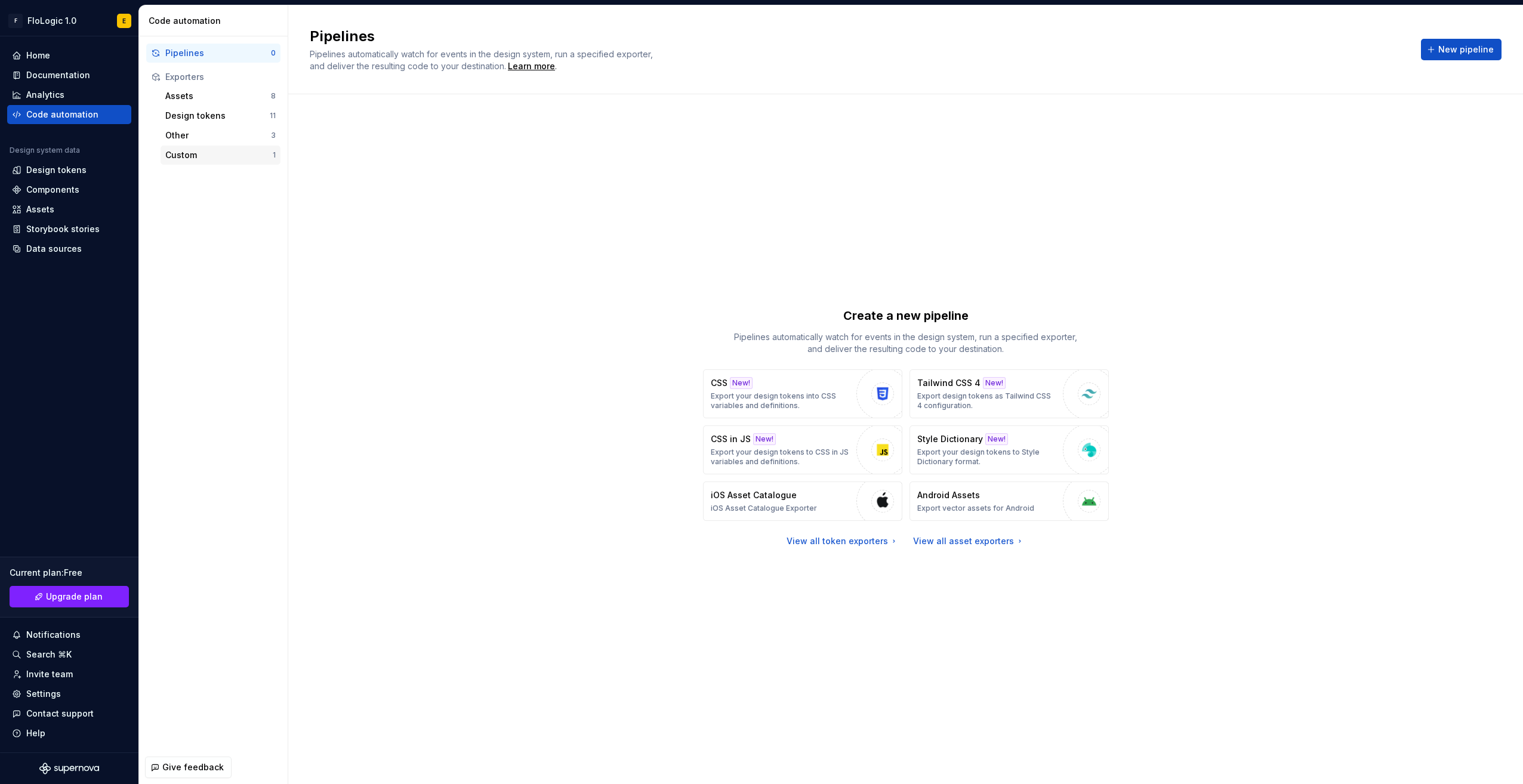
click at [191, 154] on div "Custom" at bounding box center [219, 155] width 108 height 12
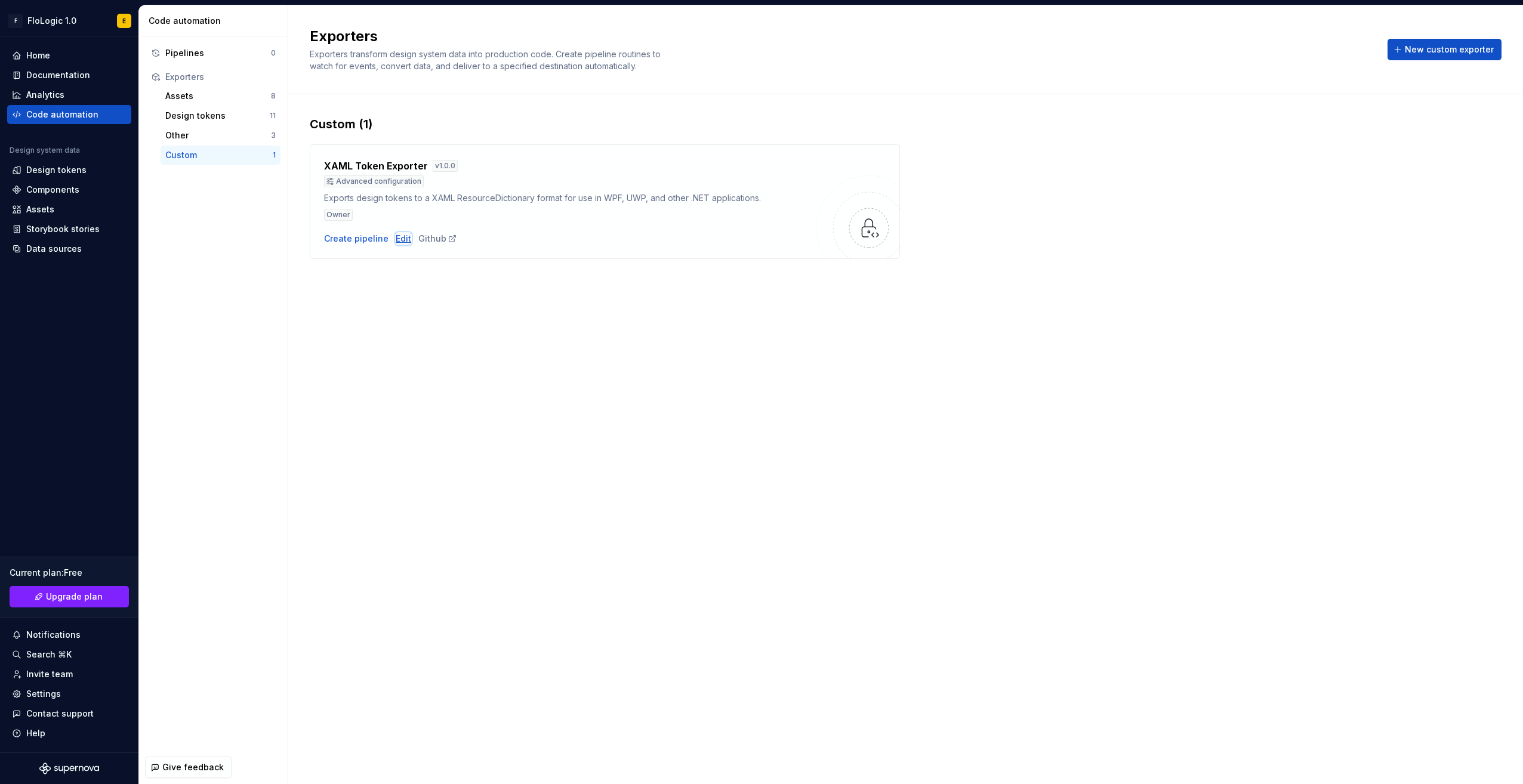
click at [400, 235] on div "Edit" at bounding box center [403, 239] width 16 height 12
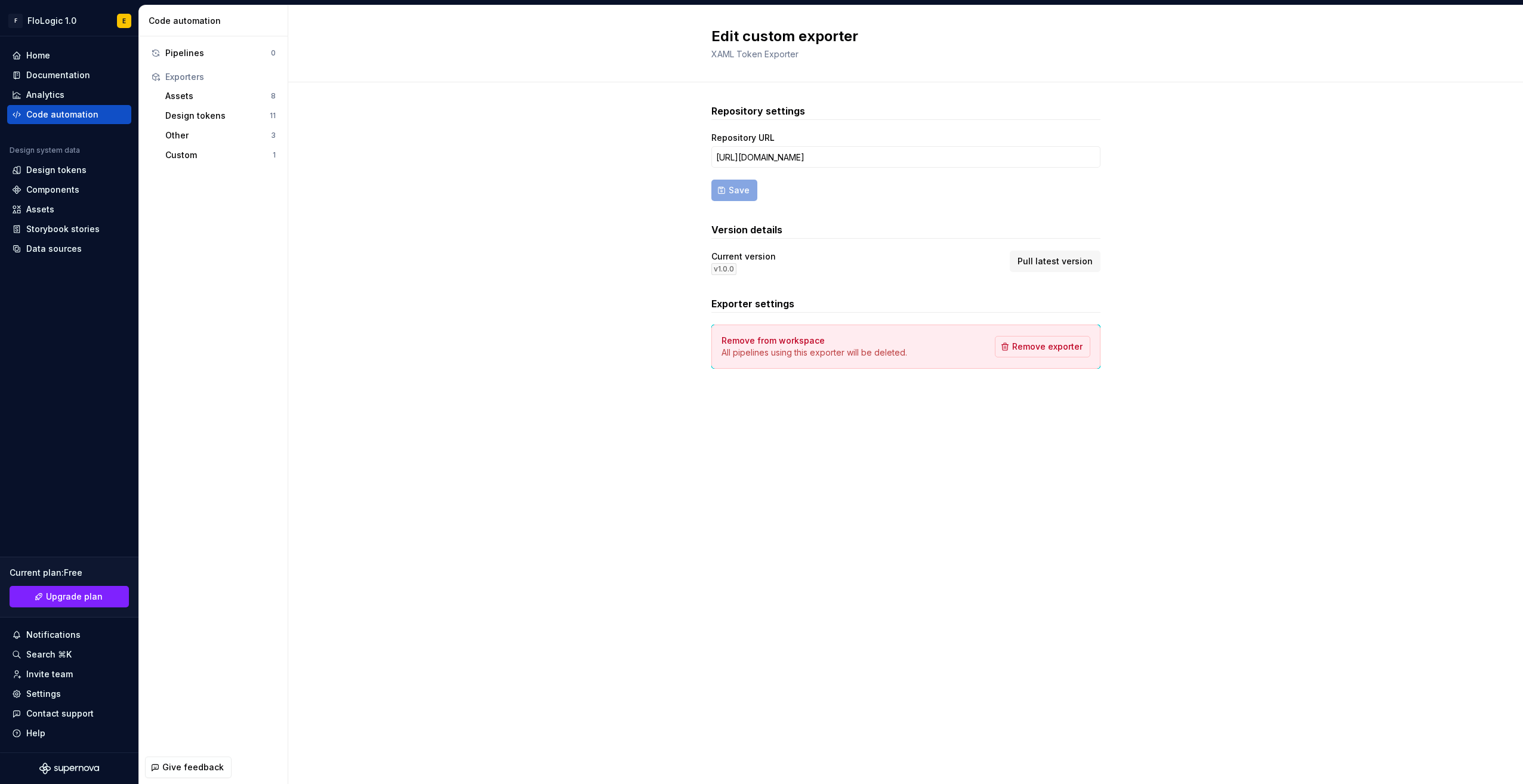
click at [1053, 257] on span "Pull latest version" at bounding box center [1055, 261] width 75 height 12
click at [209, 154] on div "Custom" at bounding box center [219, 155] width 108 height 12
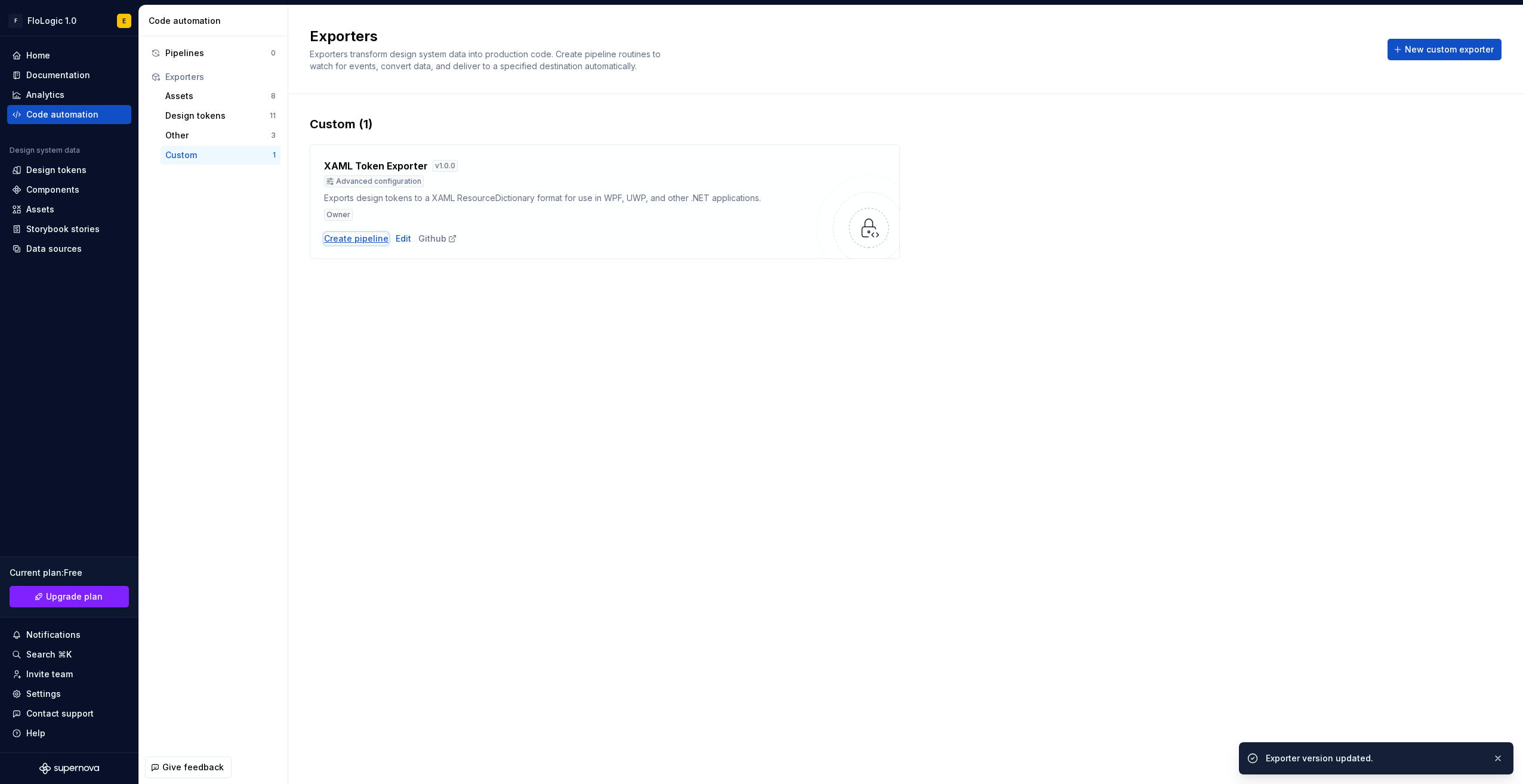
click at [349, 239] on div "Create pipeline" at bounding box center [356, 239] width 64 height 12
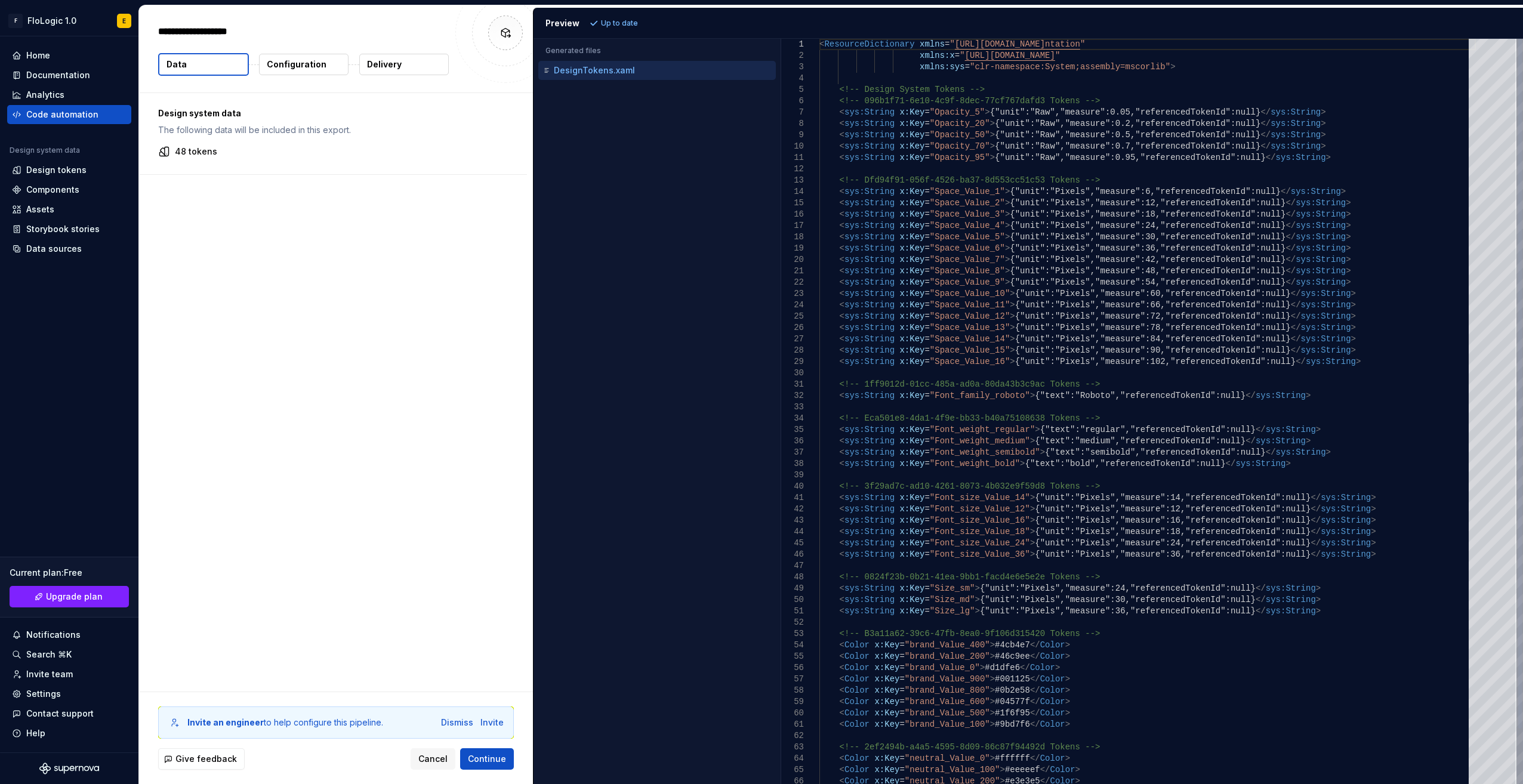
type textarea "*"
click at [1199, 544] on div "< ResourceDictionary xmlns = " http://schemas.microsoft.com/winfx/2006/xaml/pre…" at bounding box center [1147, 441] width 656 height 805
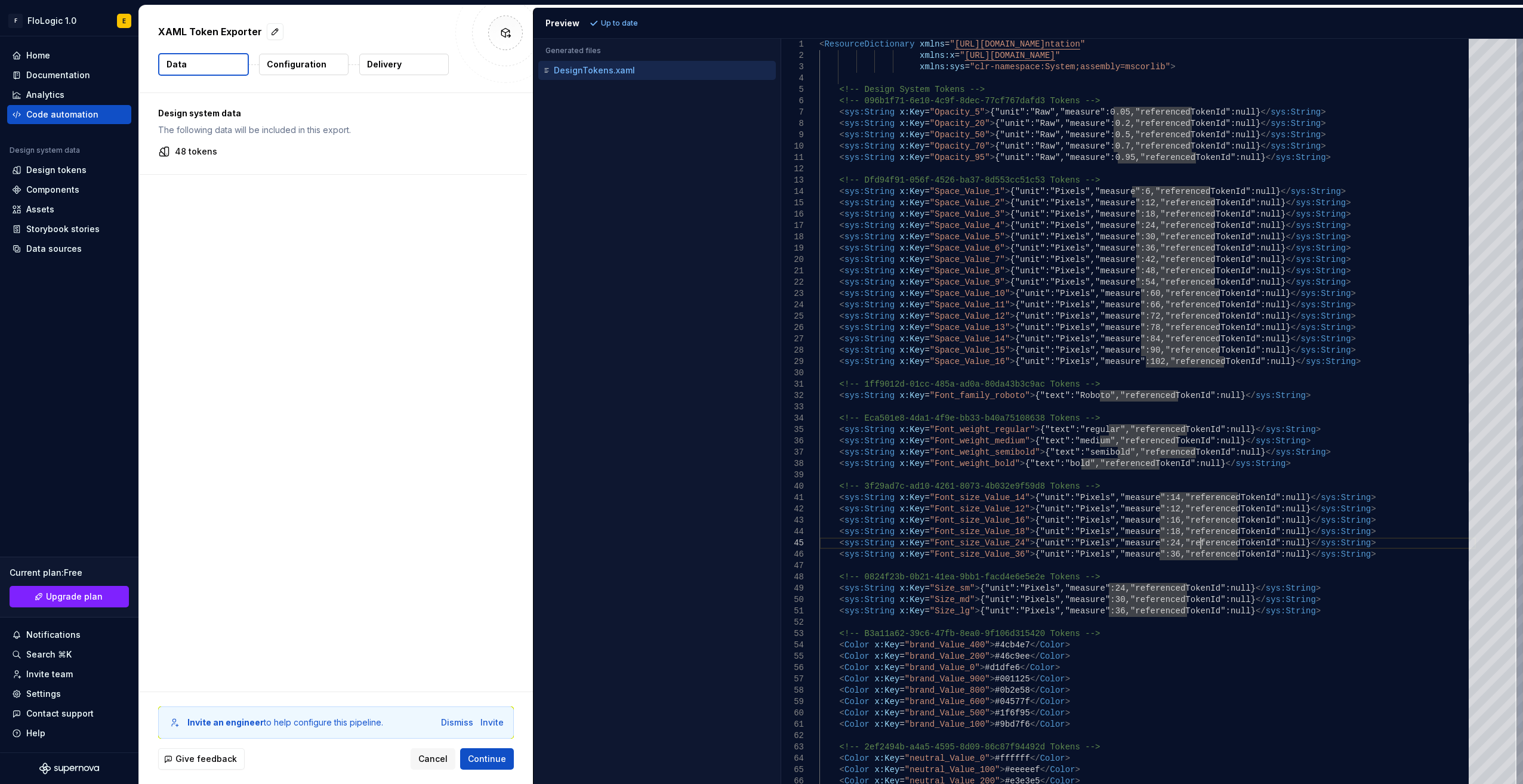
click at [1270, 363] on div "<!-- 096b1f71-6e10-4c9f-8dec-77cf767dafd3 Tokens - -> < sys:String x:Key = "Opa…" at bounding box center [1147, 441] width 656 height 805
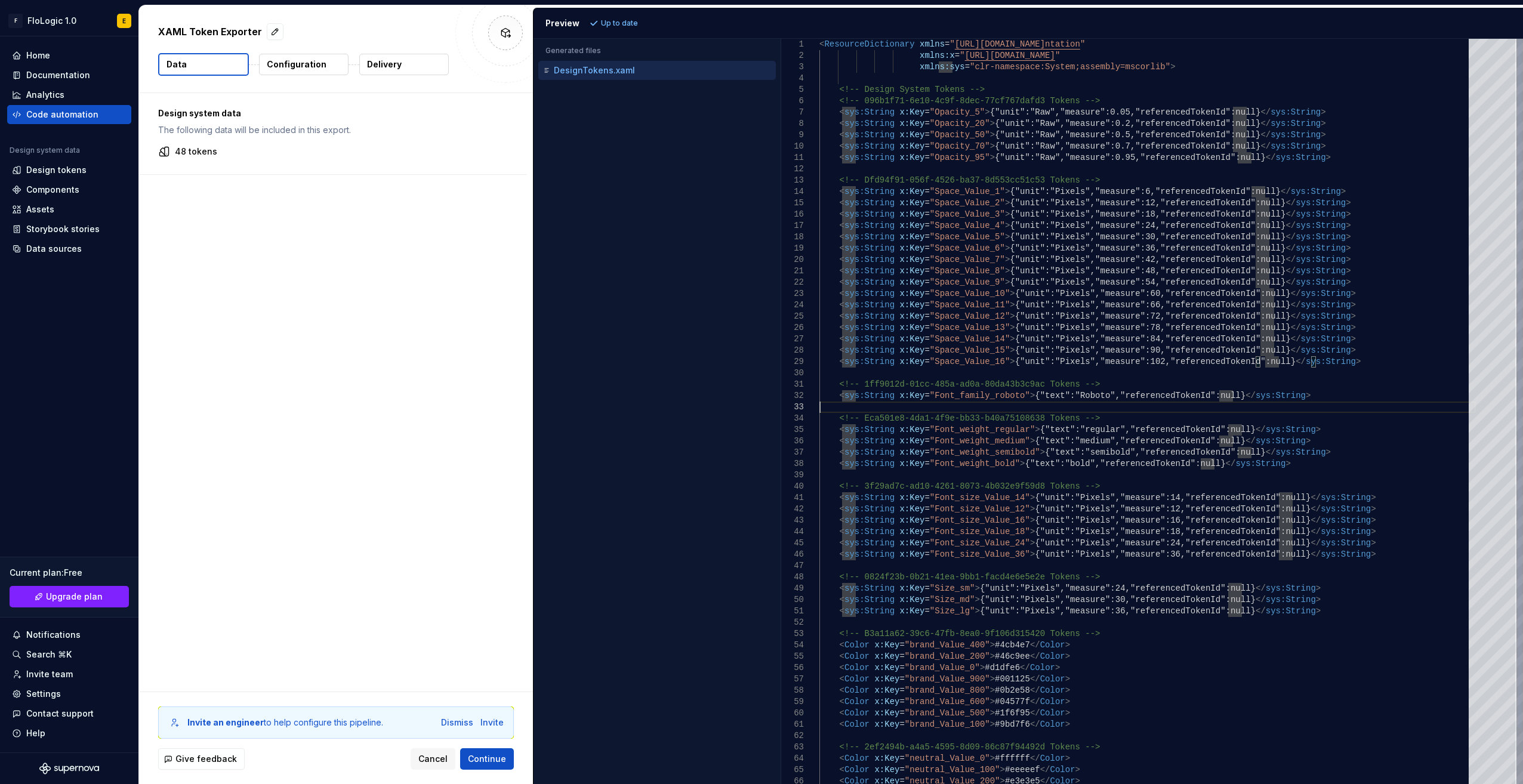
click at [1267, 404] on div "<!-- 096b1f71-6e10-4c9f-8dec-77cf767dafd3 Tokens - -> < sys:String x:Key = "Opa…" at bounding box center [1147, 441] width 656 height 805
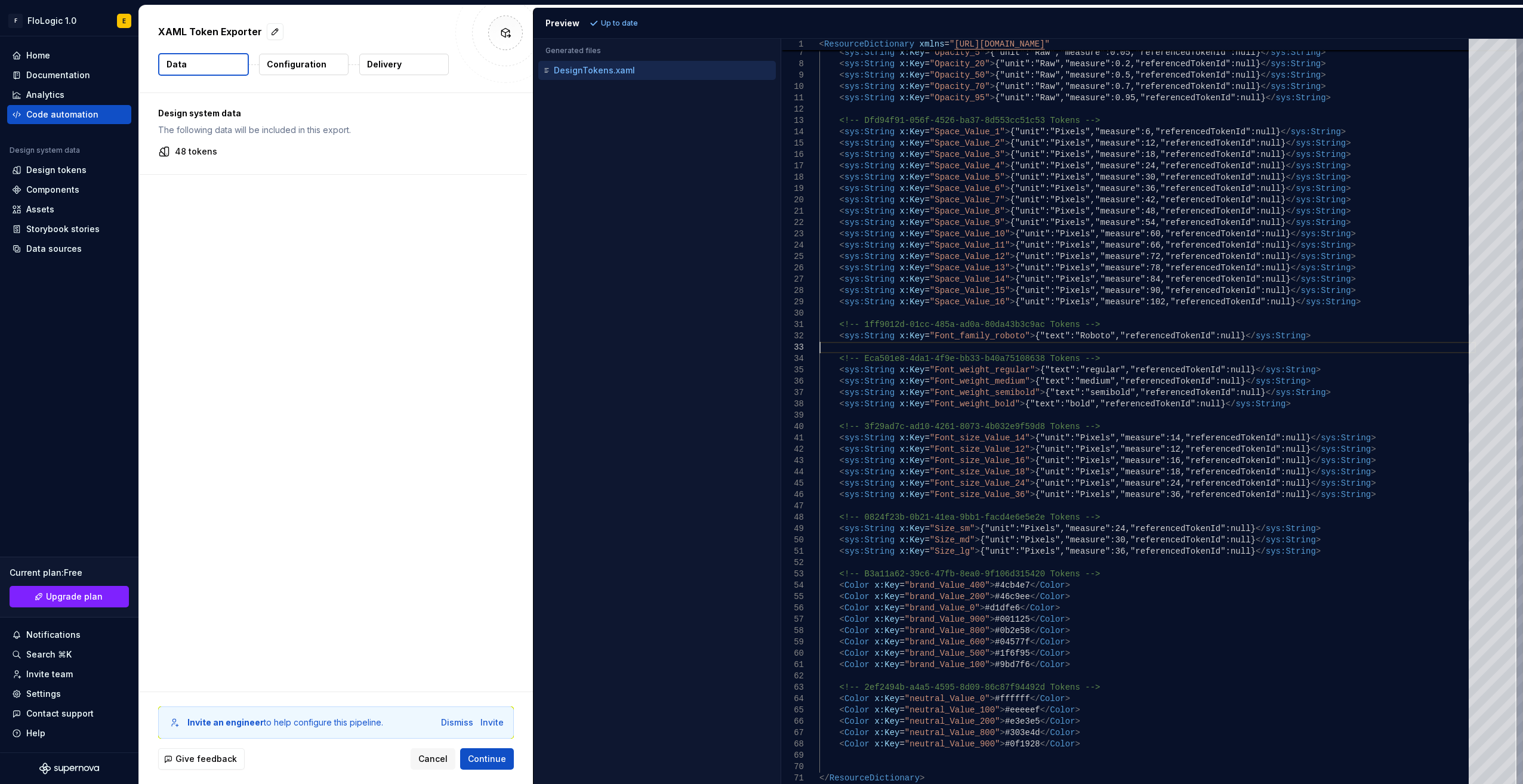
click at [1254, 666] on div "<!-- 096b1f71-6e10-4c9f-8dec-77cf767dafd3 Tokens - -> < sys:String x:Key = "Opa…" at bounding box center [1147, 381] width 656 height 805
drag, startPoint x: 1142, startPoint y: 666, endPoint x: 1038, endPoint y: 684, distance: 105.5
click at [1142, 666] on div "<!-- 096b1f71-6e10-4c9f-8dec-77cf767dafd3 Tokens - -> < sys:String x:Key = "Opa…" at bounding box center [1147, 381] width 656 height 805
click at [967, 480] on div "<!-- 096b1f71-6e10-4c9f-8dec-77cf767dafd3 Tokens - -> < sys:String x:Key = "Opa…" at bounding box center [1147, 381] width 656 height 805
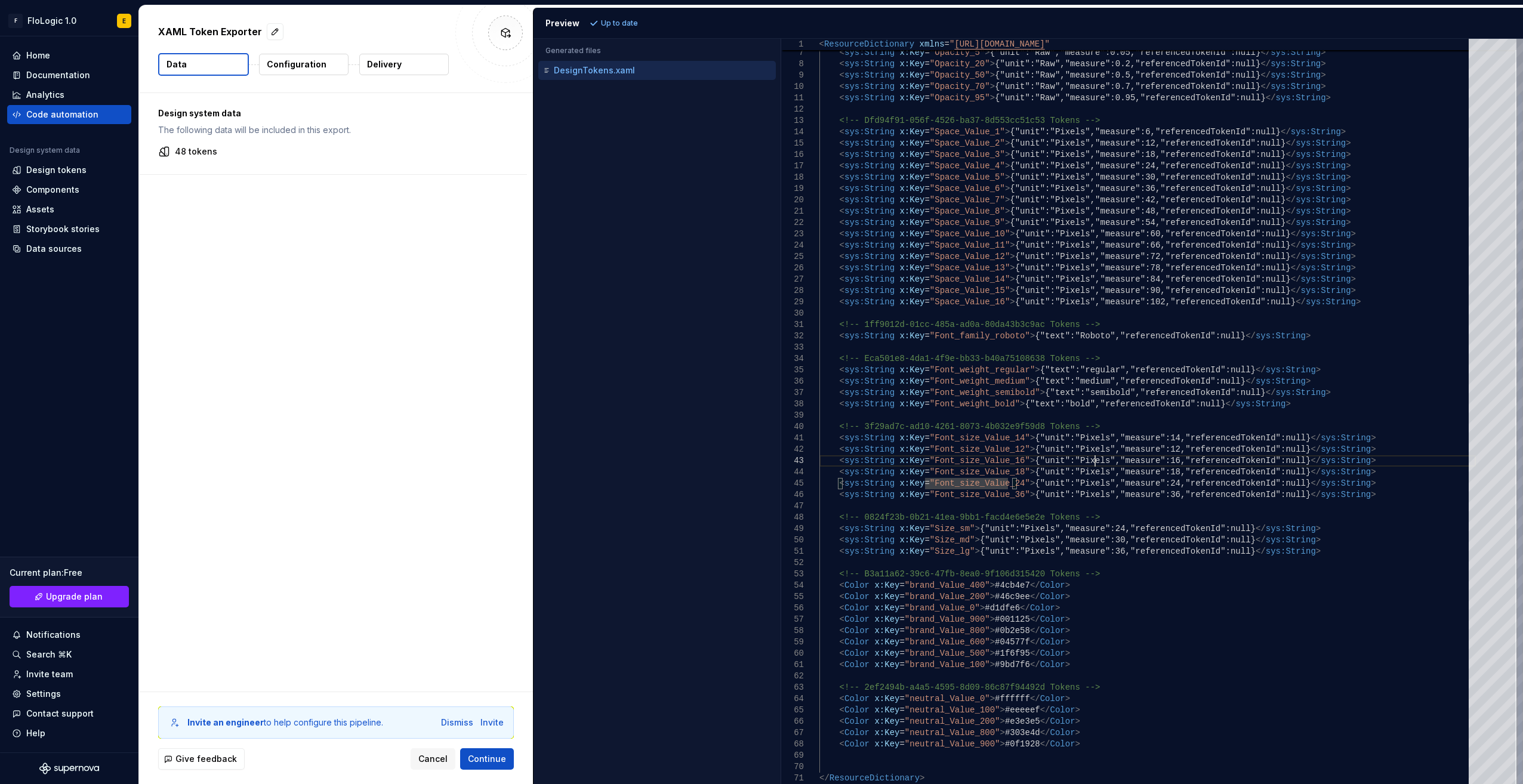
click at [1094, 460] on div "<!-- 096b1f71-6e10-4c9f-8dec-77cf767dafd3 Tokens - -> < sys:String x:Key = "Opa…" at bounding box center [1147, 381] width 656 height 805
type textarea "**********"
drag, startPoint x: 1081, startPoint y: 685, endPoint x: 819, endPoint y: 688, distance: 262.0
click at [819, 688] on div "<!-- 096b1f71-6e10-4c9f-8dec-77cf767dafd3 Tokens - -> < sys:String x:Key = "Opa…" at bounding box center [1147, 381] width 656 height 805
click at [735, 202] on div "Accessibility guide for tree . Navigate the tree with the arrow keys. Common tr…" at bounding box center [657, 420] width 247 height 726
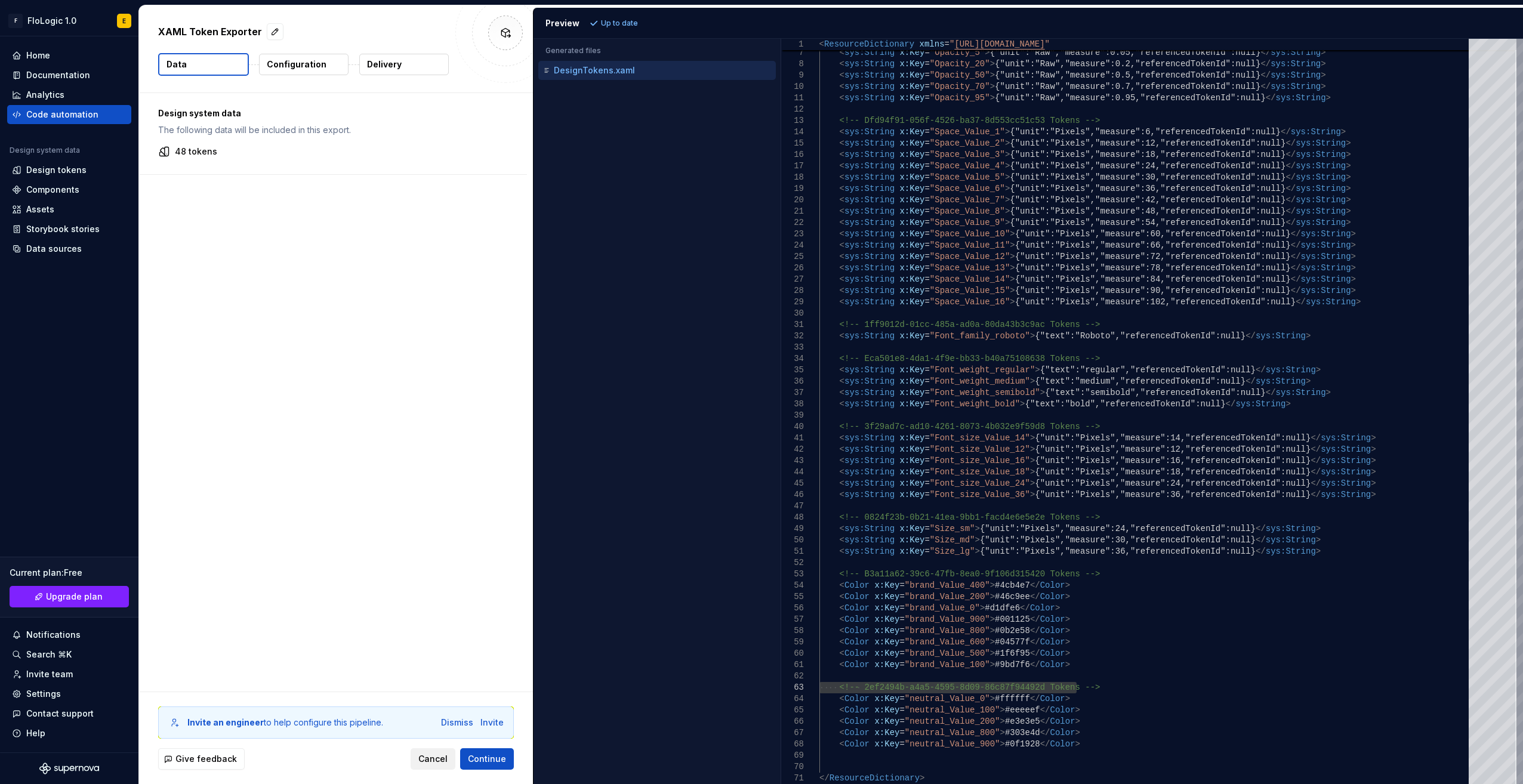
click at [428, 762] on span "Cancel" at bounding box center [433, 759] width 29 height 12
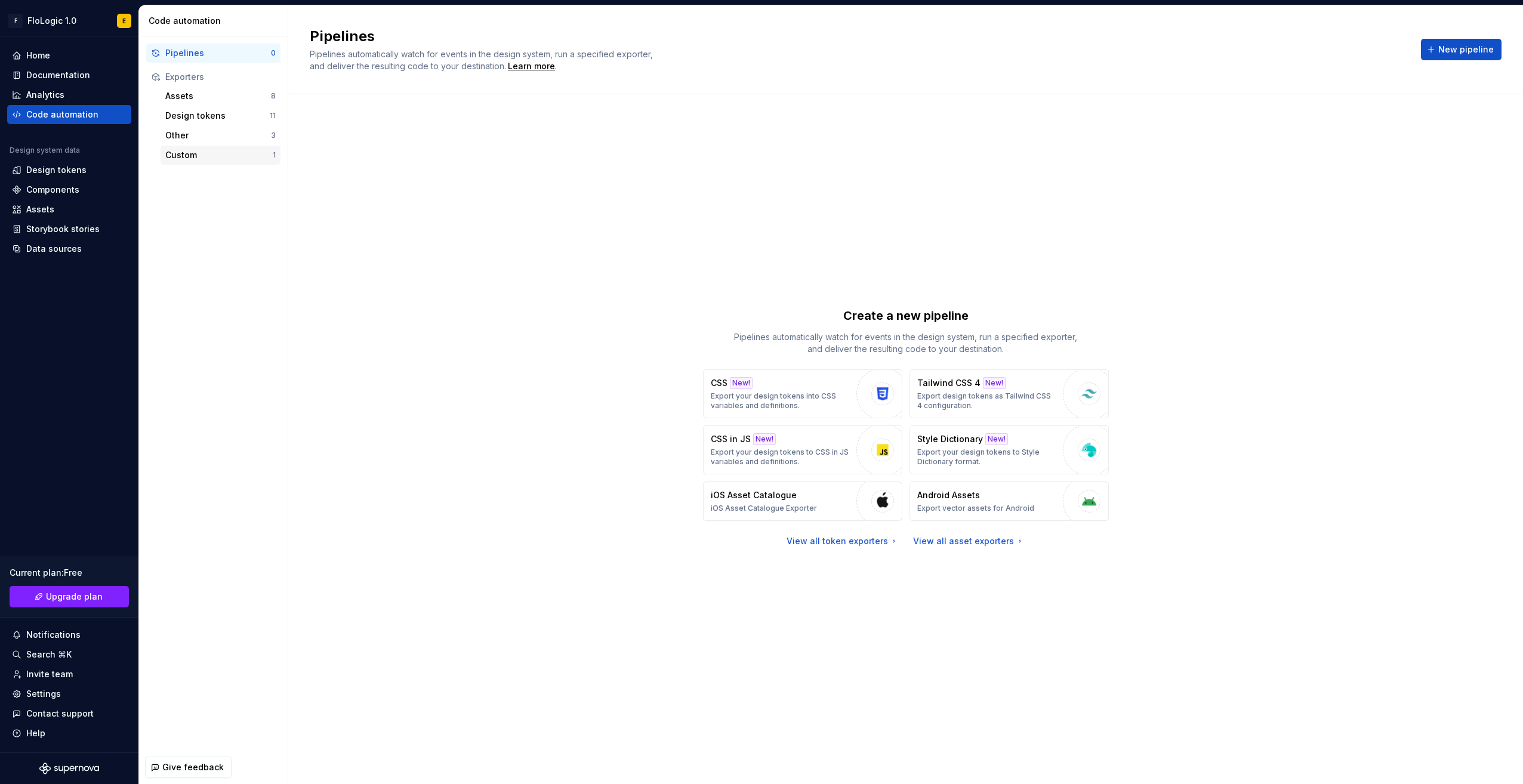
click at [207, 155] on div "Custom" at bounding box center [219, 155] width 108 height 12
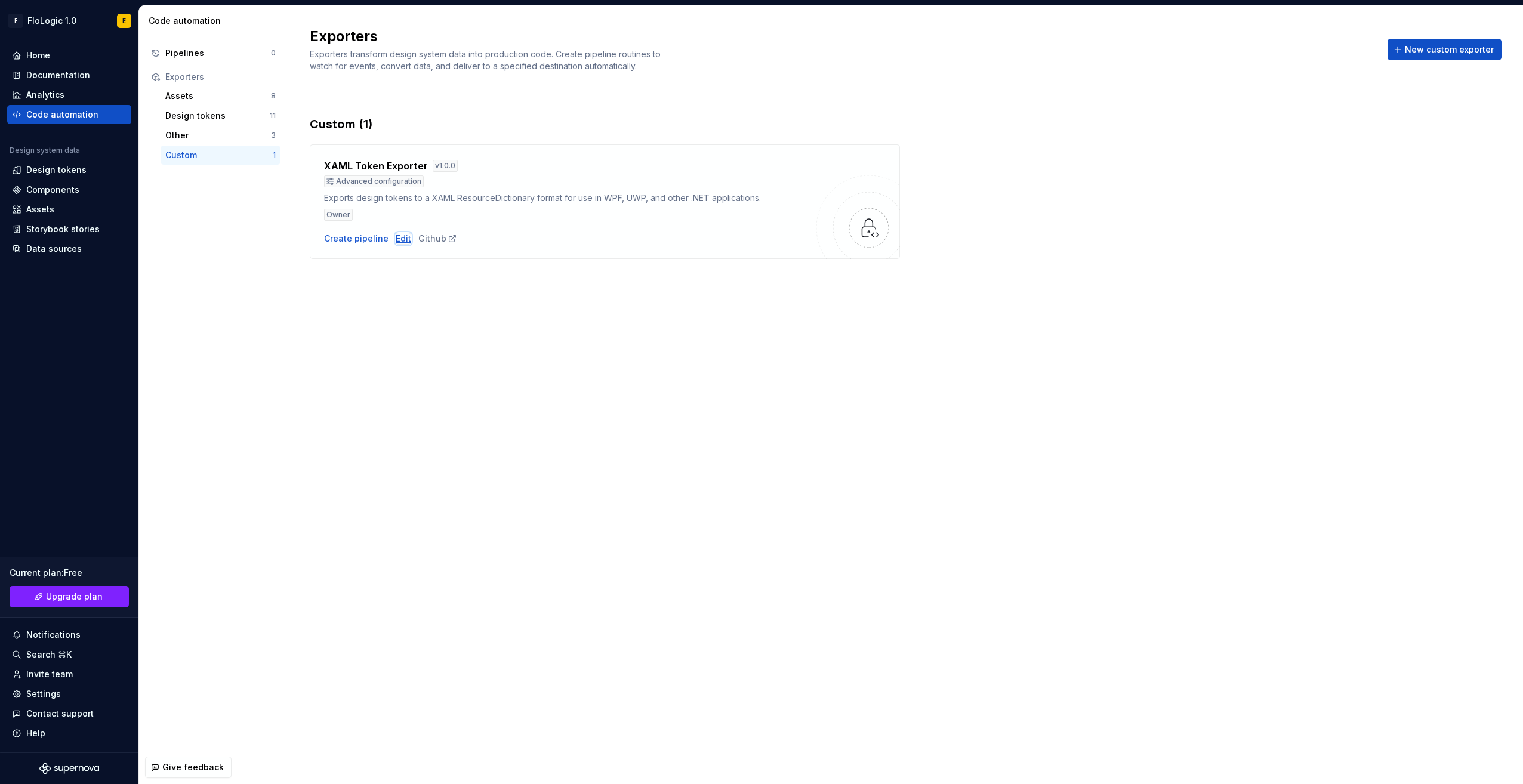
click at [402, 238] on div "Edit" at bounding box center [403, 239] width 16 height 12
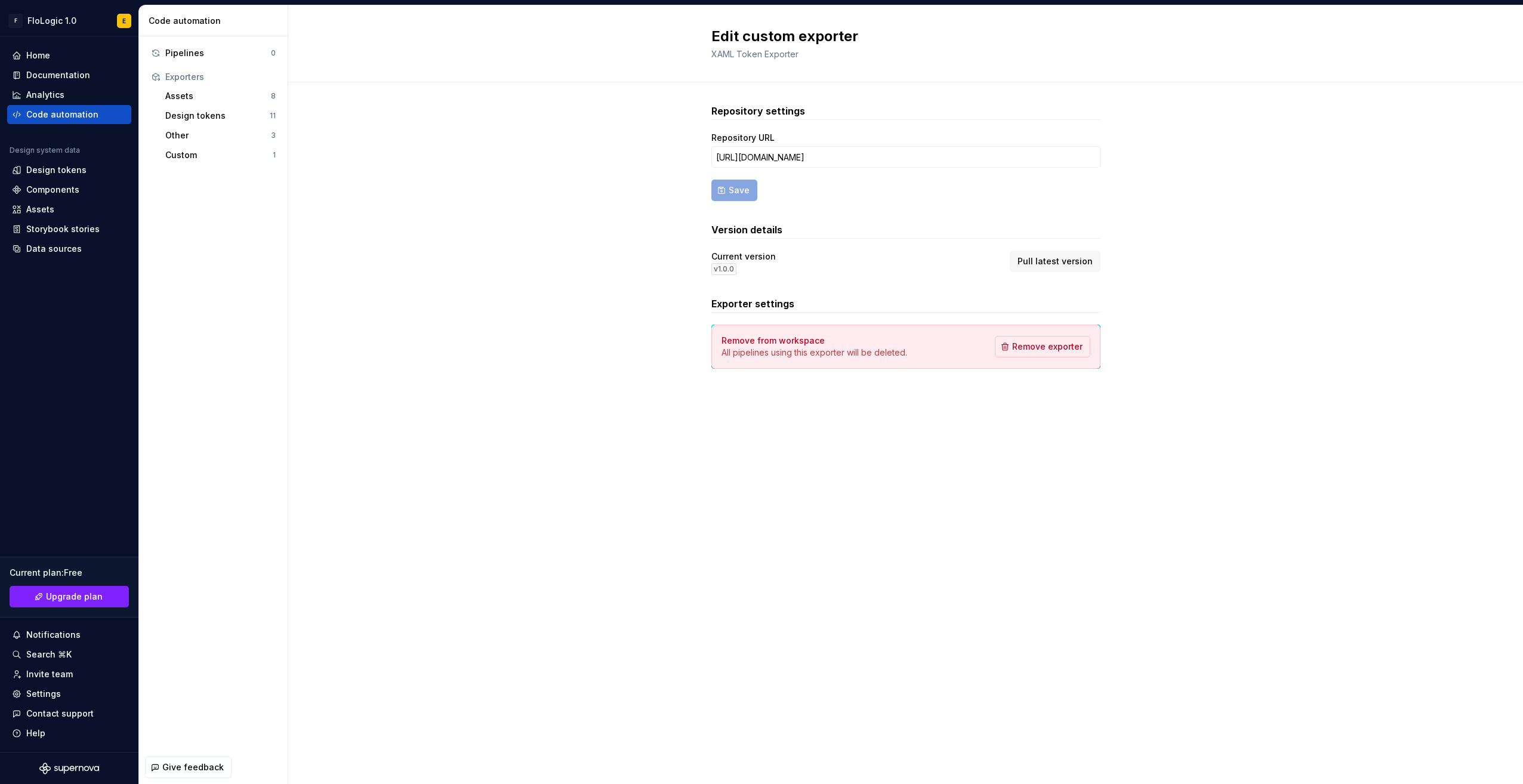
click at [1090, 251] on button "Pull latest version" at bounding box center [1055, 261] width 91 height 22
drag, startPoint x: 395, startPoint y: 160, endPoint x: 349, endPoint y: 155, distance: 46.3
click at [396, 158] on div "Repository settings Repository URL https://github.com/etscott98/supernova-xaml-…" at bounding box center [905, 248] width 1235 height 332
click at [79, 117] on div "Code automation" at bounding box center [62, 114] width 72 height 12
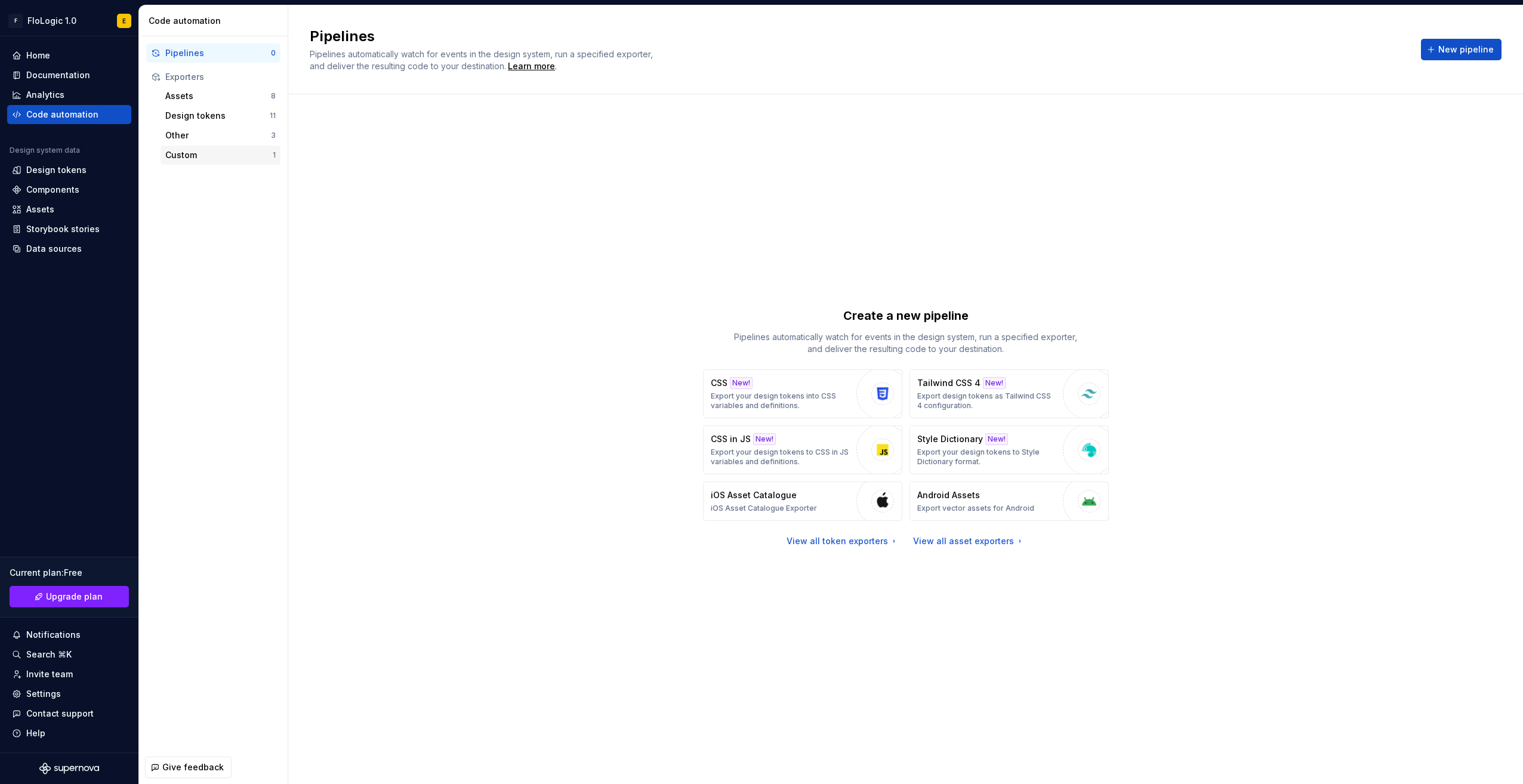
click at [195, 153] on div "Custom" at bounding box center [219, 155] width 108 height 12
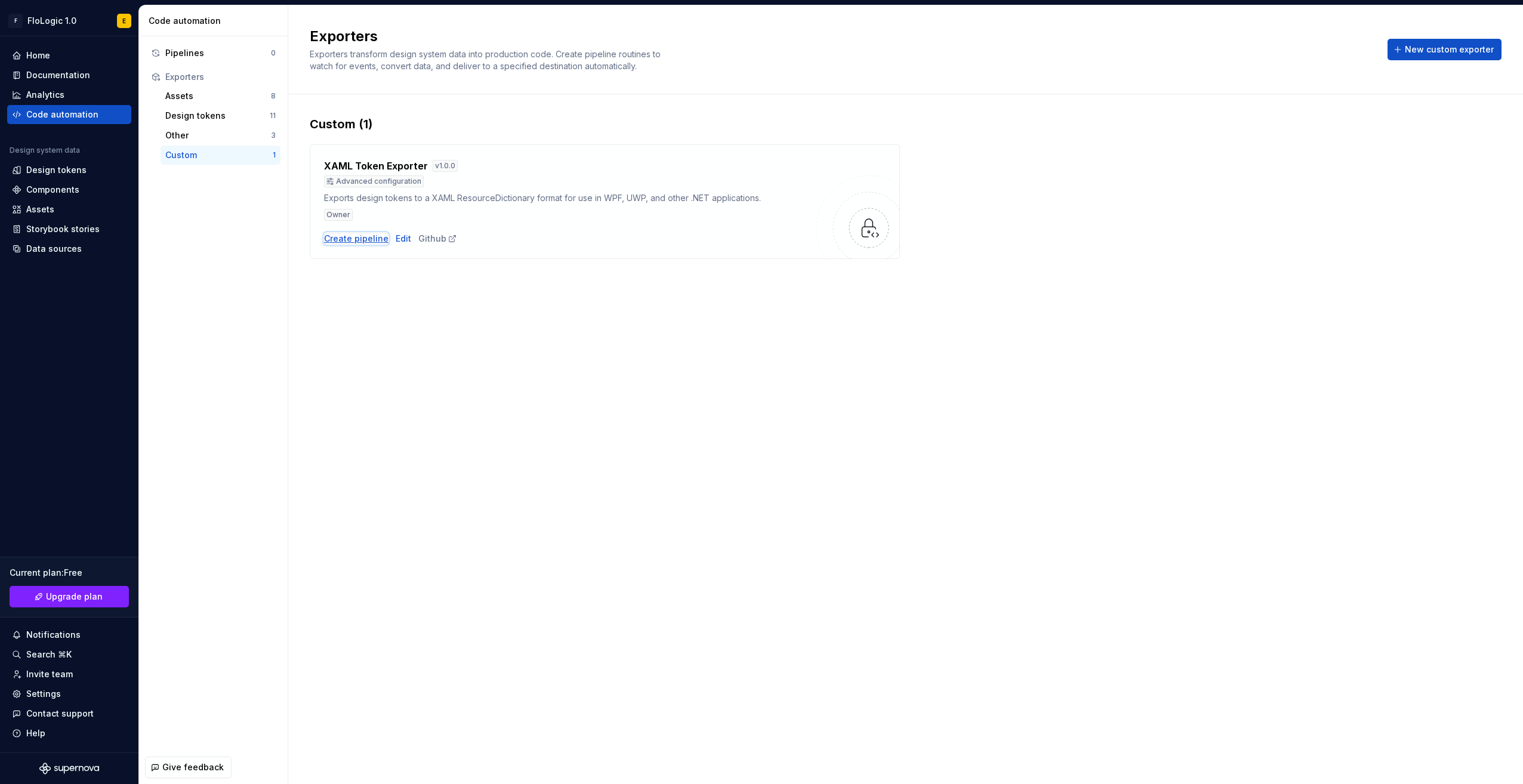
click at [363, 242] on div "Create pipeline" at bounding box center [356, 239] width 64 height 12
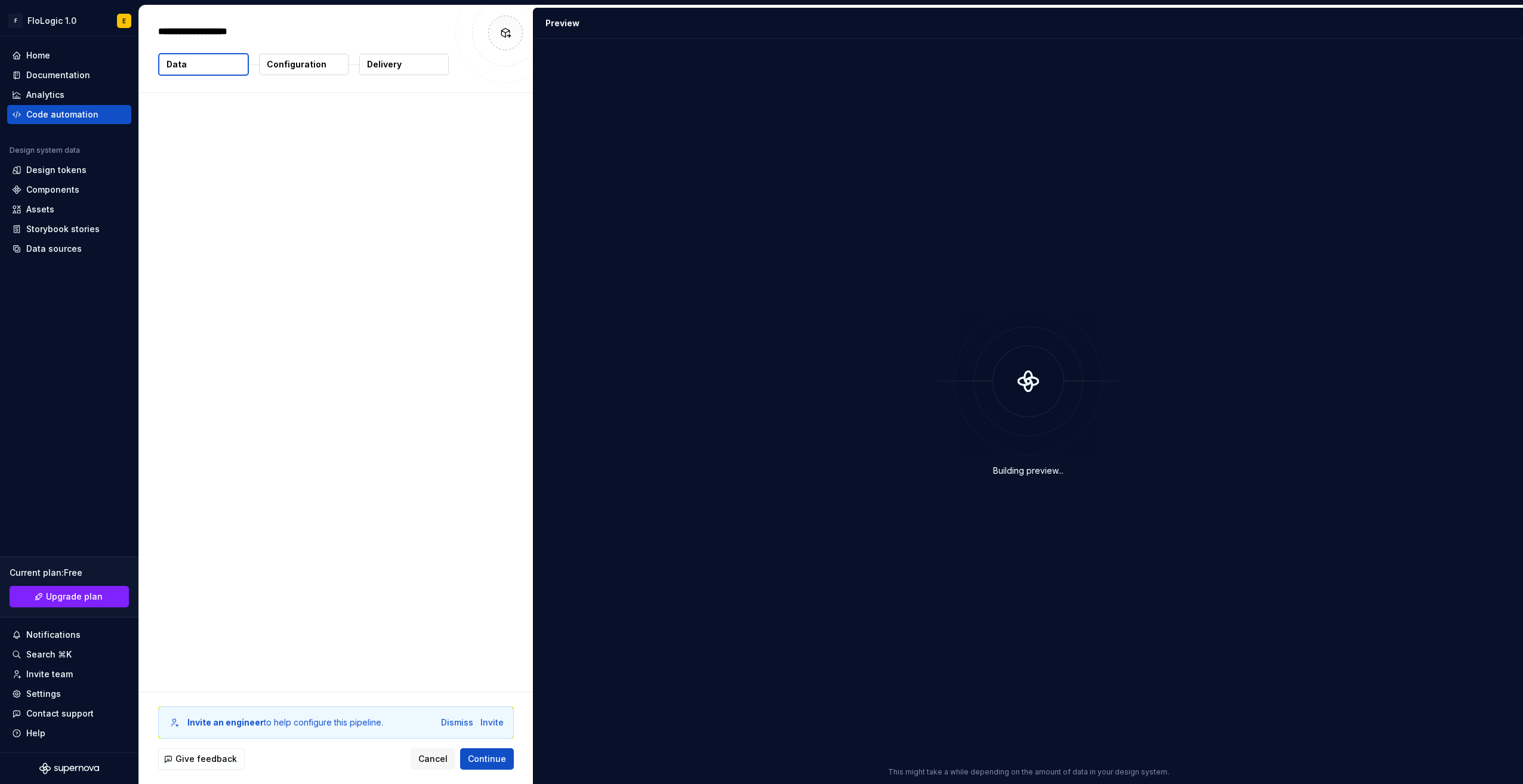
type textarea "*"
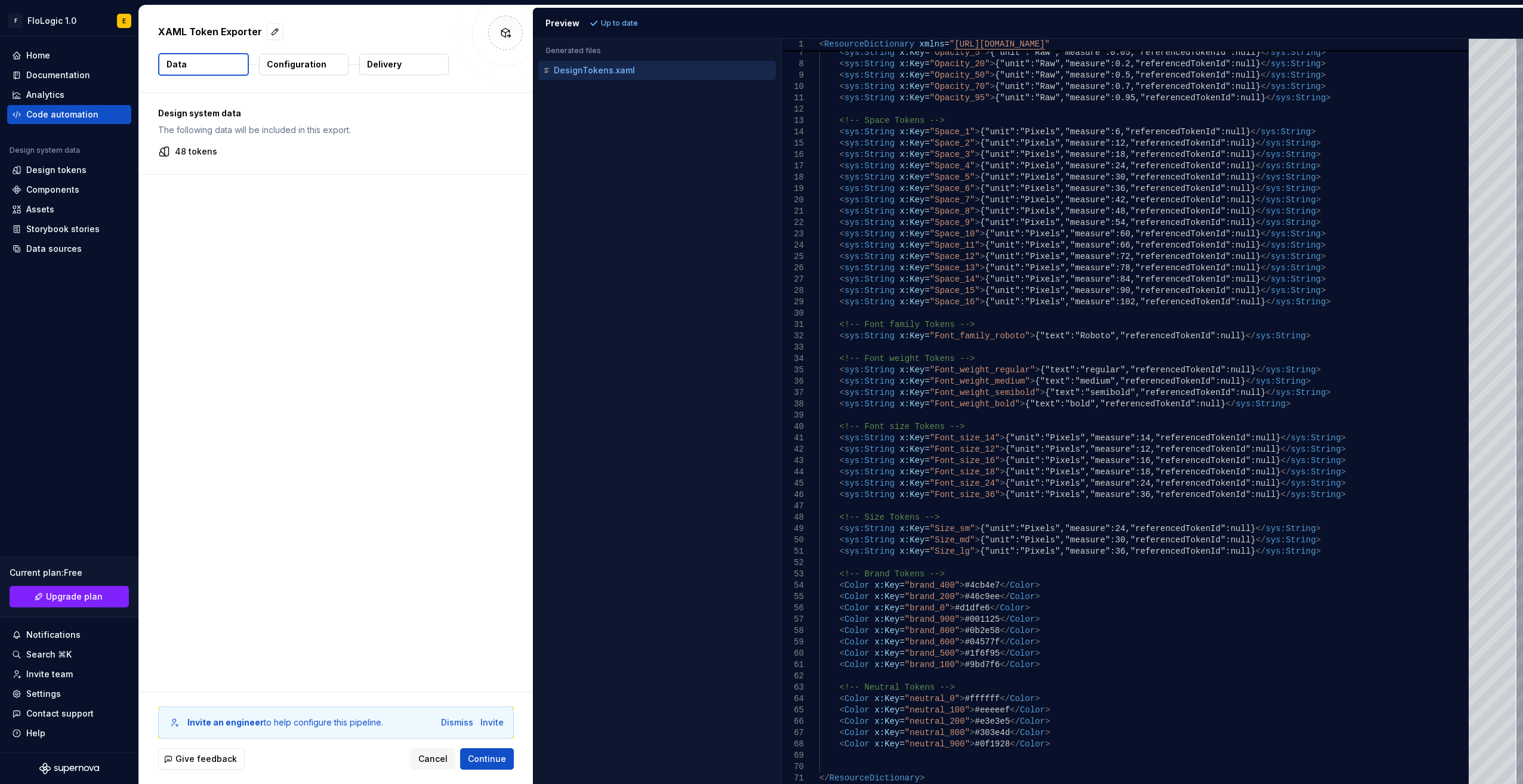
click at [742, 372] on div "Accessibility guide for tree . Navigate the tree with the arrow keys. Common tr…" at bounding box center [657, 420] width 247 height 726
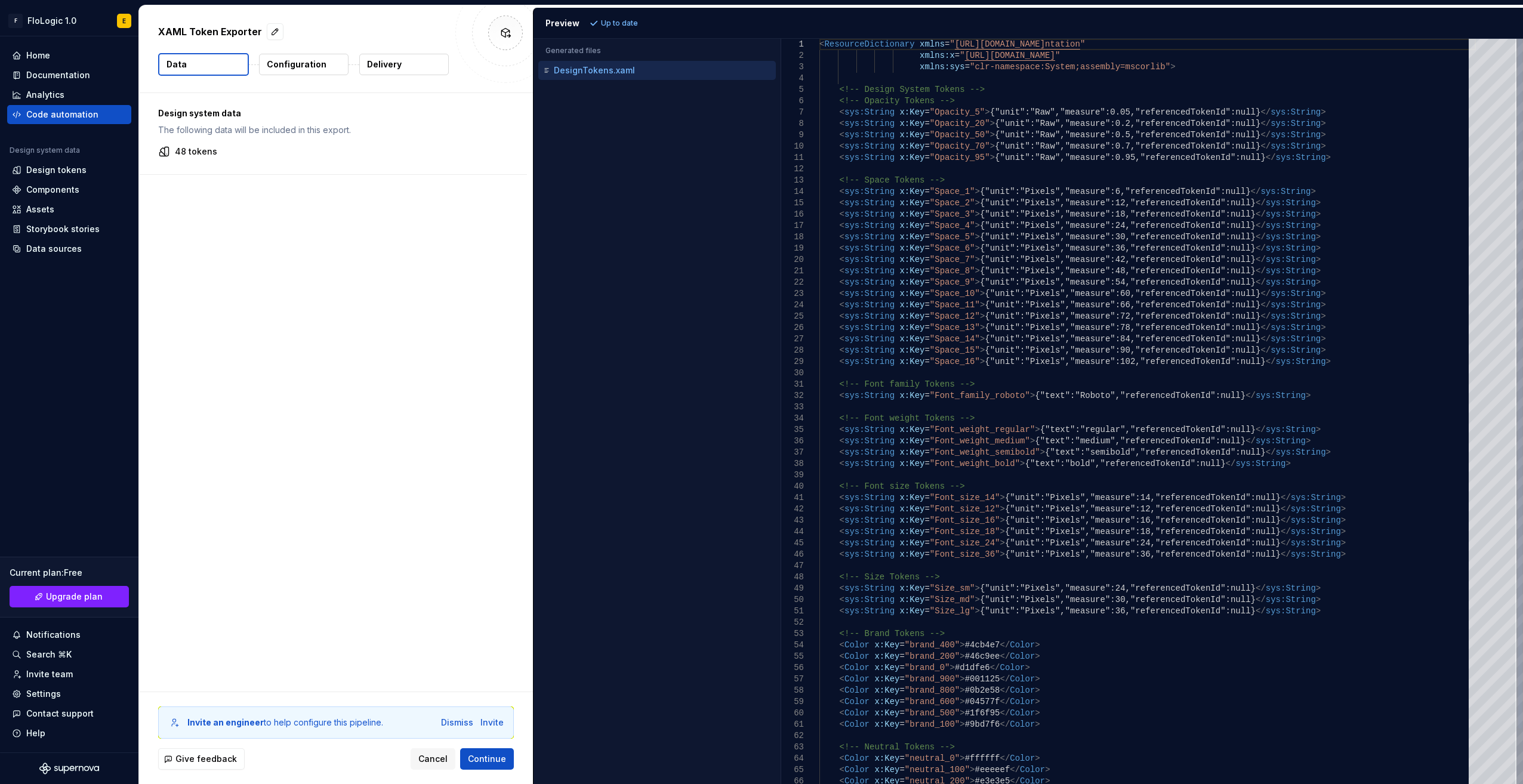
click at [1047, 385] on div "<!-- Opacity Tokens --> < sys:String x:Key = "Opacity_5" > {"unit":"Raw","measu…" at bounding box center [1147, 441] width 656 height 805
click at [965, 248] on div "<!-- Opacity Tokens --> < sys:String x:Key = "Opacity_5" > {"unit":"Raw","measu…" at bounding box center [1147, 441] width 656 height 805
click at [1023, 461] on div "<!-- Opacity Tokens --> < sys:String x:Key = "Opacity_5" > {"unit":"Raw","measu…" at bounding box center [1147, 441] width 656 height 805
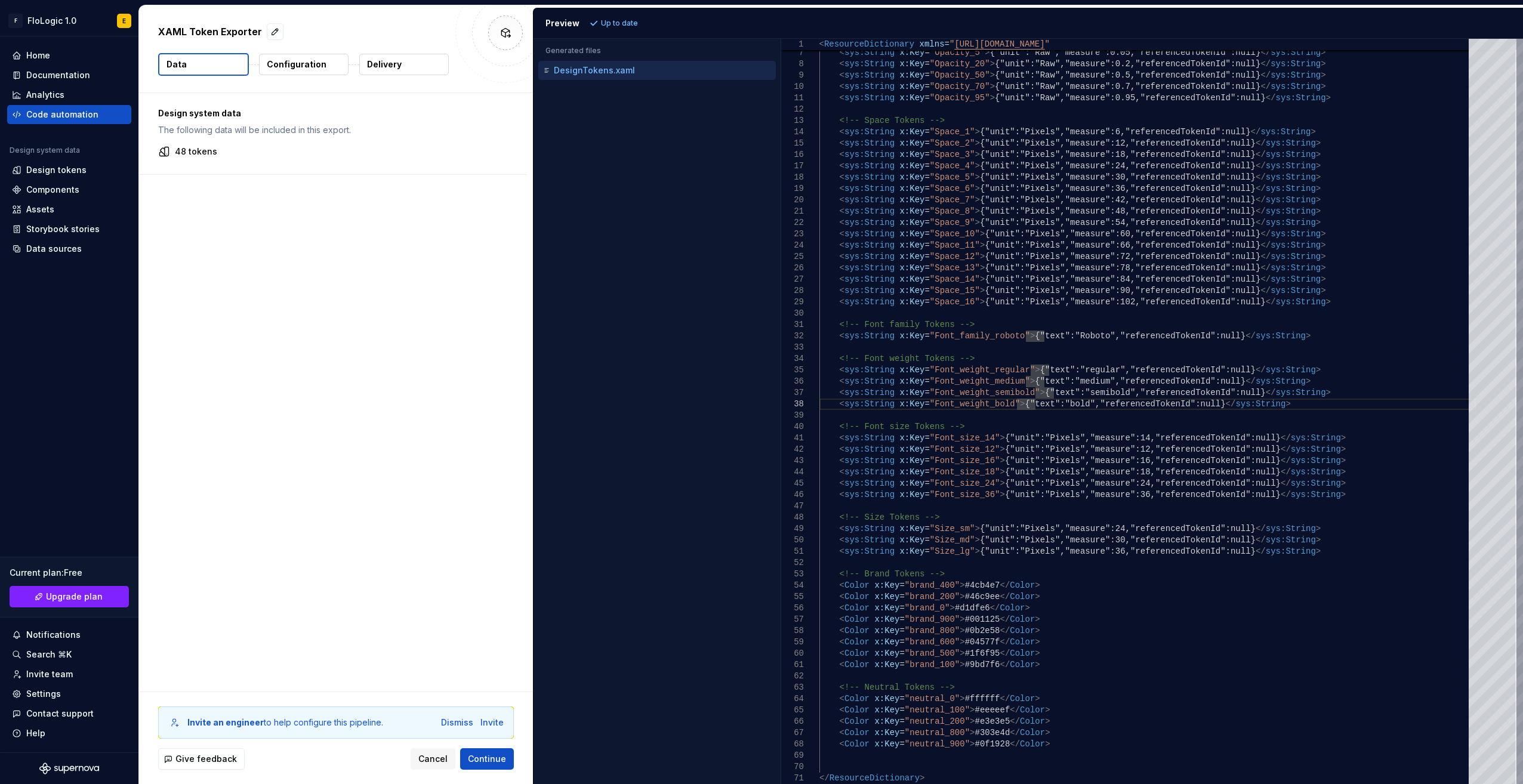
click at [749, 336] on div "Accessibility guide for tree . Navigate the tree with the arrow keys. Common tr…" at bounding box center [657, 420] width 247 height 726
type textarea "**********"
click at [947, 411] on div "<!-- Opacity Tokens --> < sys:String x:Key = "Opacity_5" > {"unit":"Raw","measu…" at bounding box center [1147, 381] width 656 height 805
click at [47, 54] on div "Home" at bounding box center [38, 56] width 24 height 12
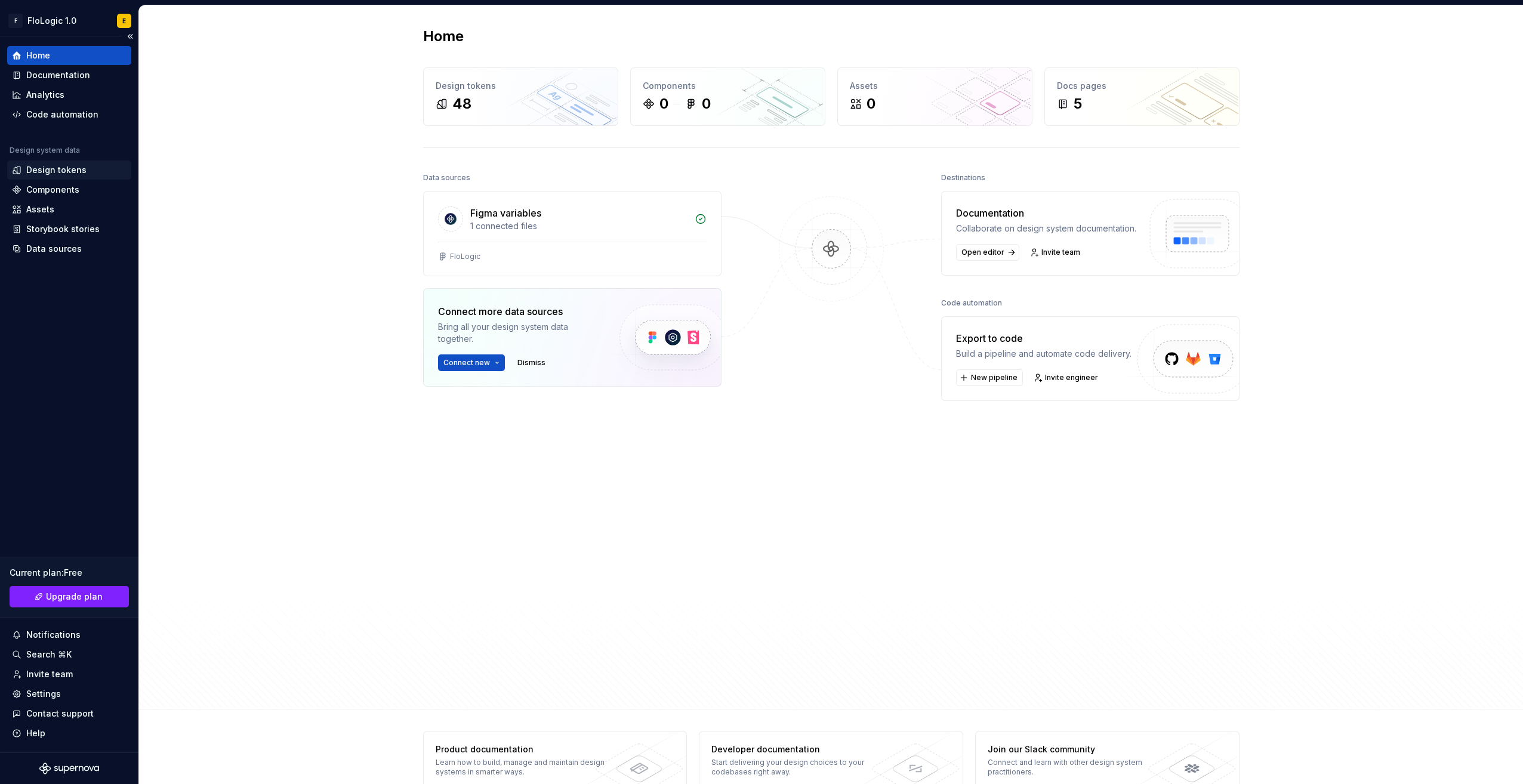
click at [37, 160] on div "Design tokens" at bounding box center [69, 170] width 124 height 19
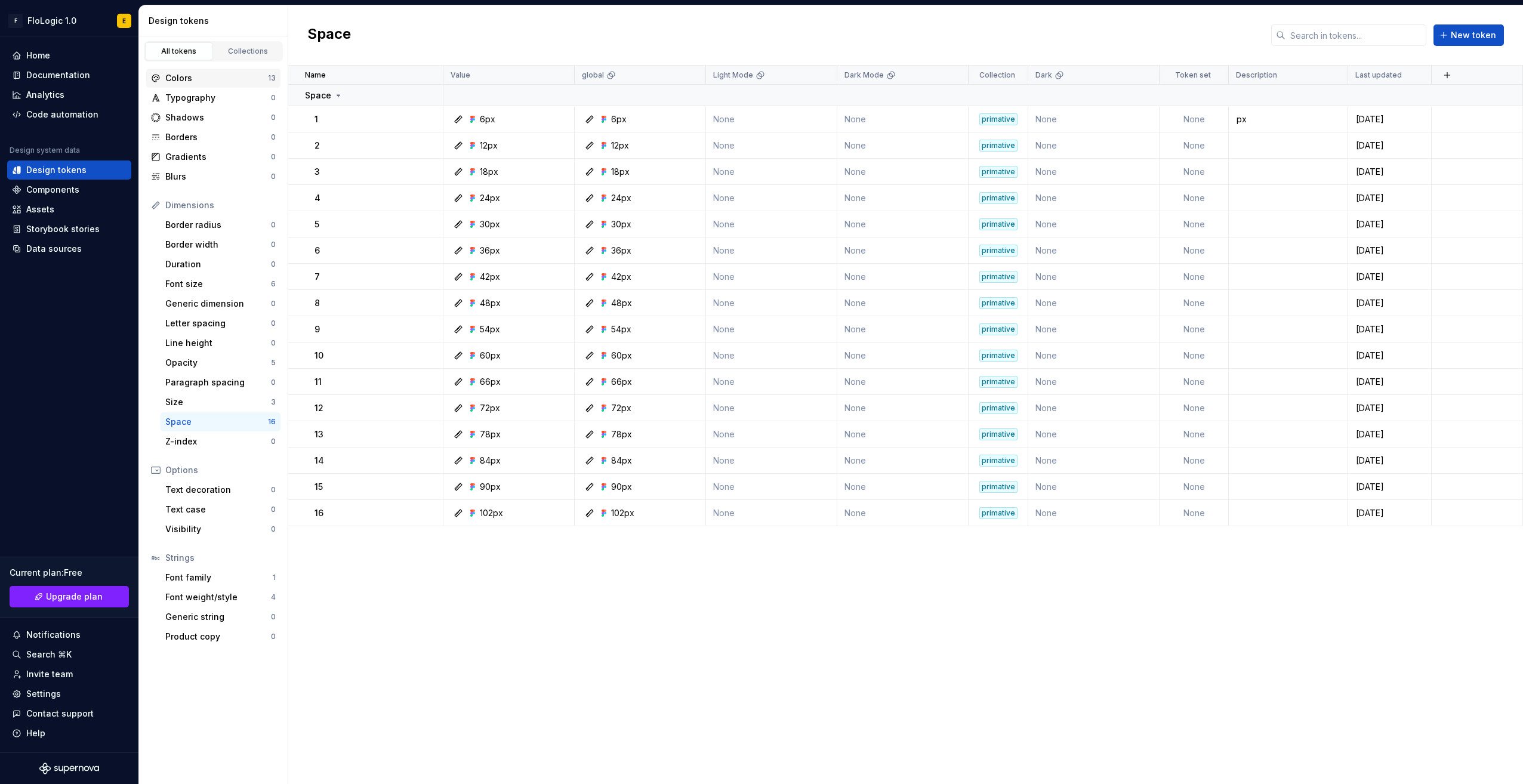
click at [210, 84] on div "Colors 13" at bounding box center [213, 78] width 134 height 19
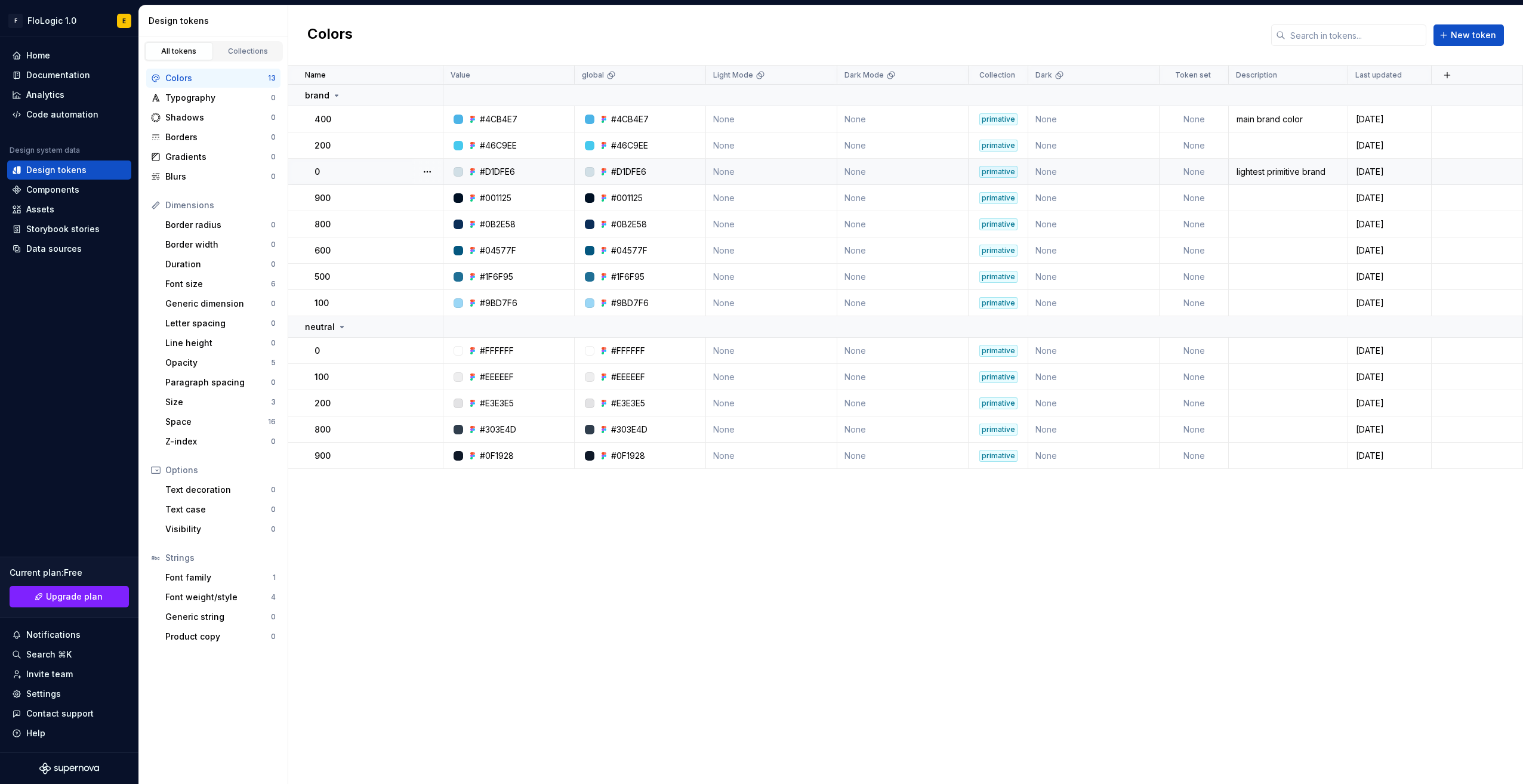
drag, startPoint x: 361, startPoint y: 181, endPoint x: 371, endPoint y: 174, distance: 12.2
click at [371, 174] on div "0" at bounding box center [378, 172] width 128 height 12
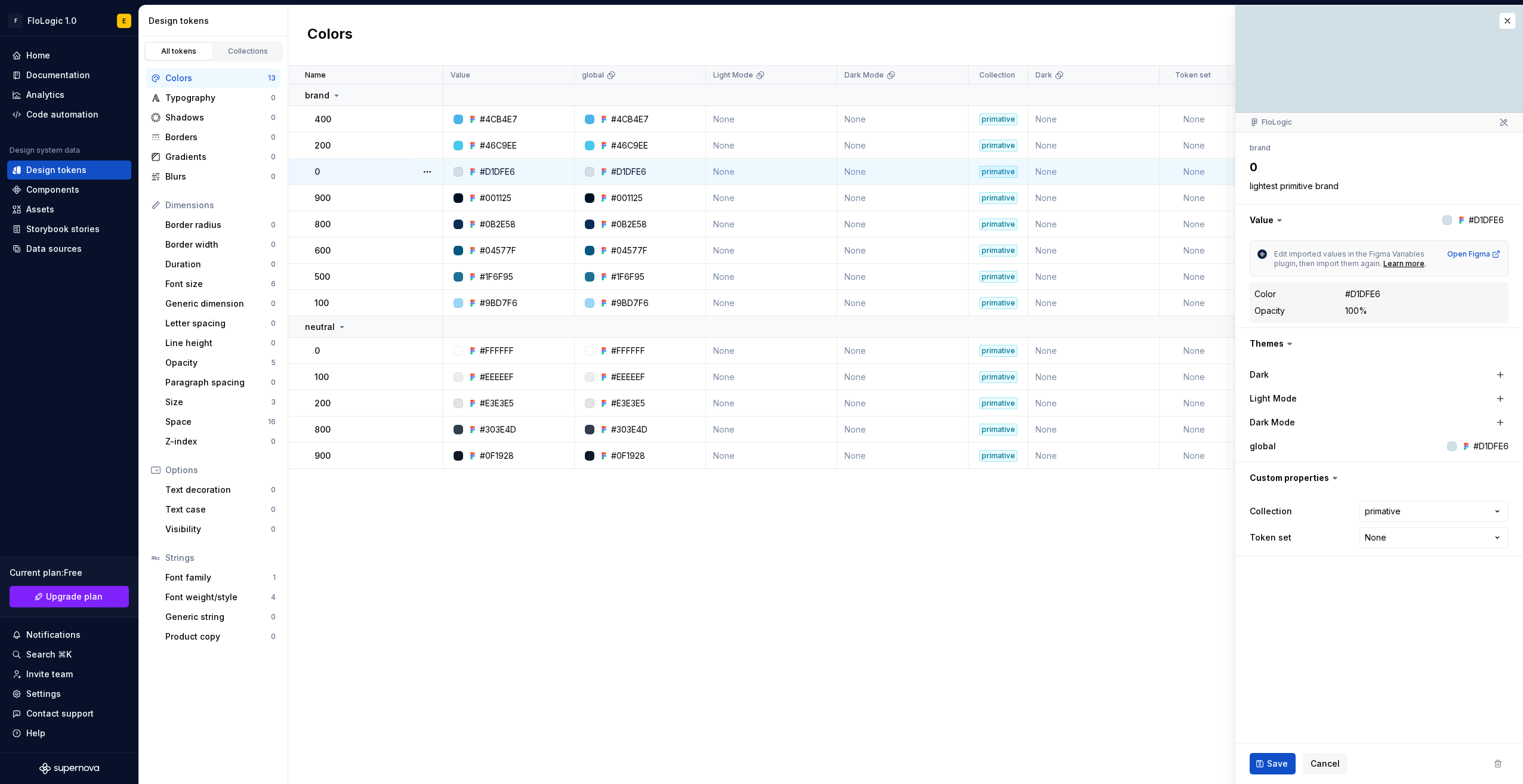
click at [765, 530] on div "Name Value global Light Mode Dark Mode Collection Dark Token set Description La…" at bounding box center [905, 424] width 1235 height 718
click at [586, 525] on div "Name Value global Light Mode Dark Mode Collection Dark Token set Description La…" at bounding box center [905, 424] width 1235 height 718
click at [593, 524] on div "Name Value global Light Mode Dark Mode Collection Dark Token set Description La…" at bounding box center [905, 424] width 1235 height 718
click at [1509, 22] on button "button" at bounding box center [1507, 21] width 17 height 17
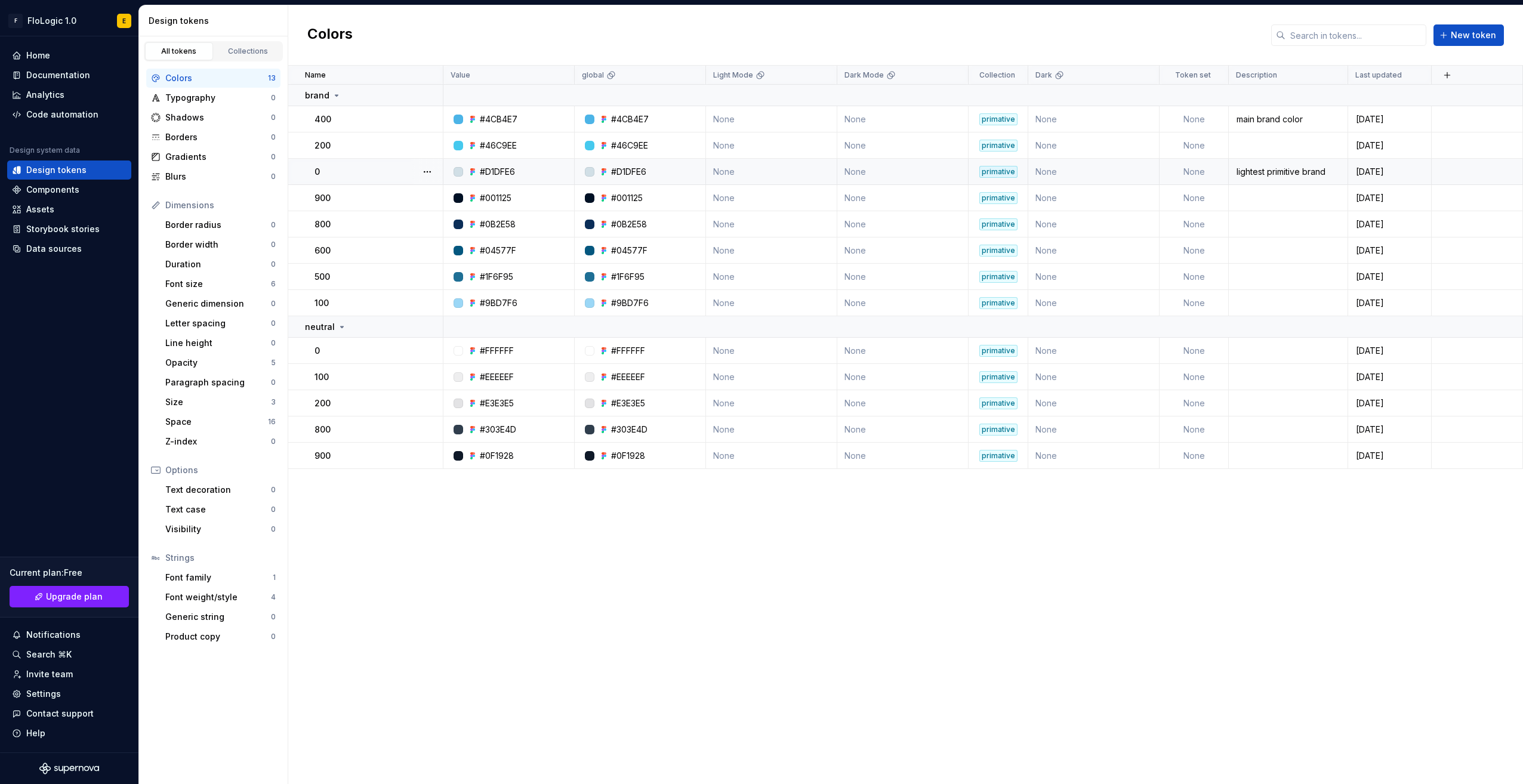
click at [788, 663] on div "Name Value global Light Mode Dark Mode Collection Dark Token set Description La…" at bounding box center [905, 424] width 1235 height 718
click at [79, 107] on div "Code automation" at bounding box center [69, 114] width 124 height 19
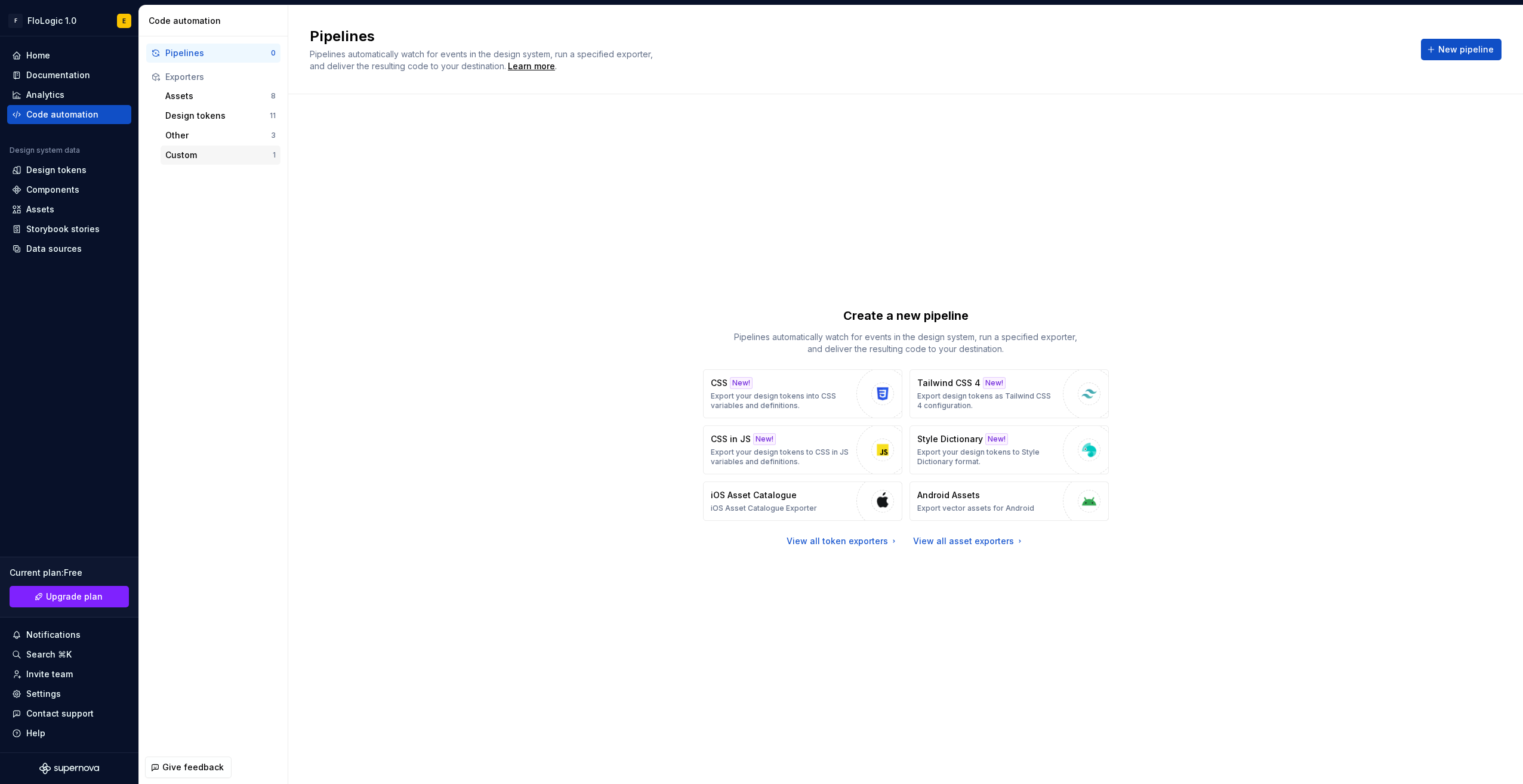
click at [212, 154] on div "Custom" at bounding box center [219, 155] width 108 height 12
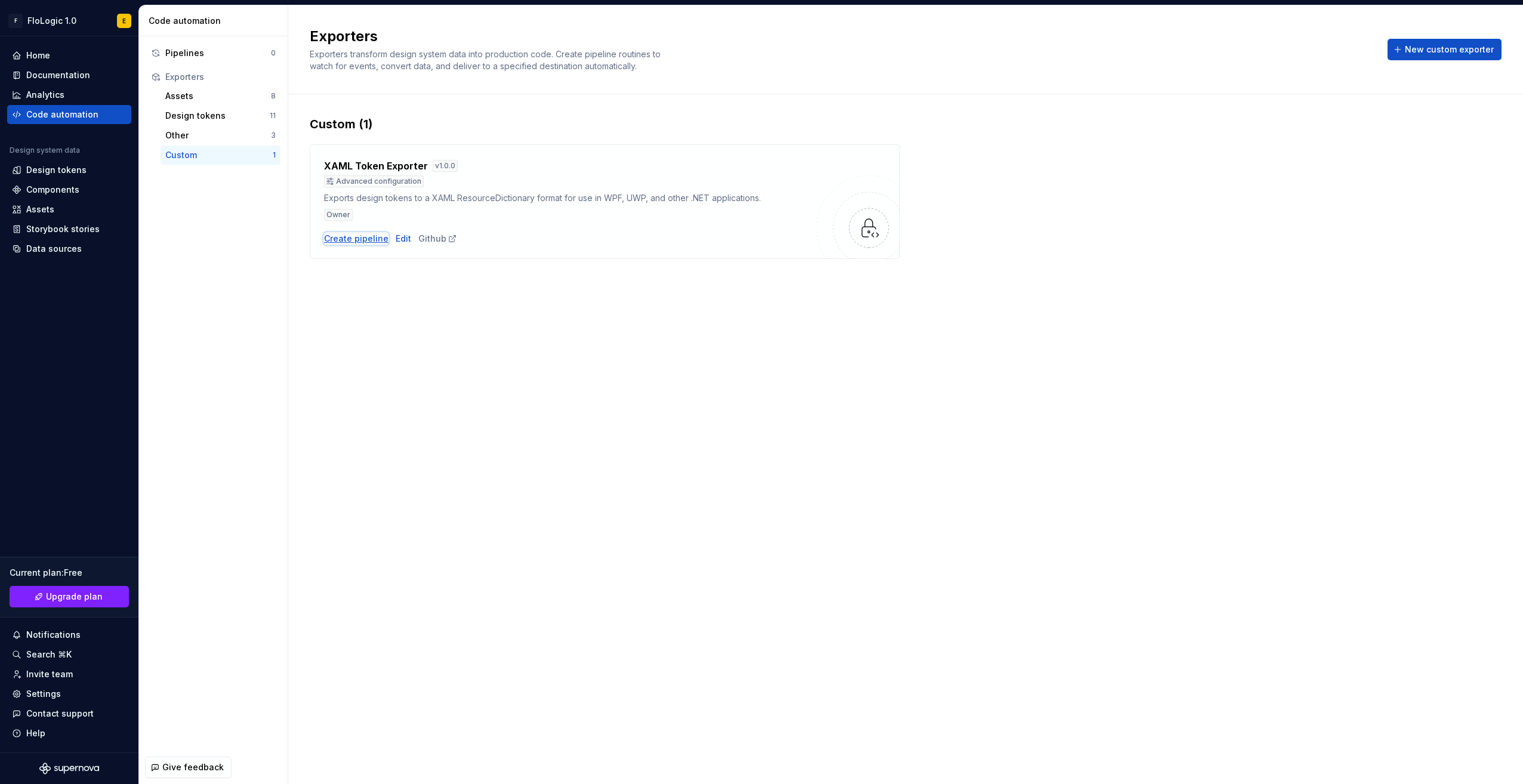
click at [346, 234] on div "Create pipeline" at bounding box center [356, 239] width 64 height 12
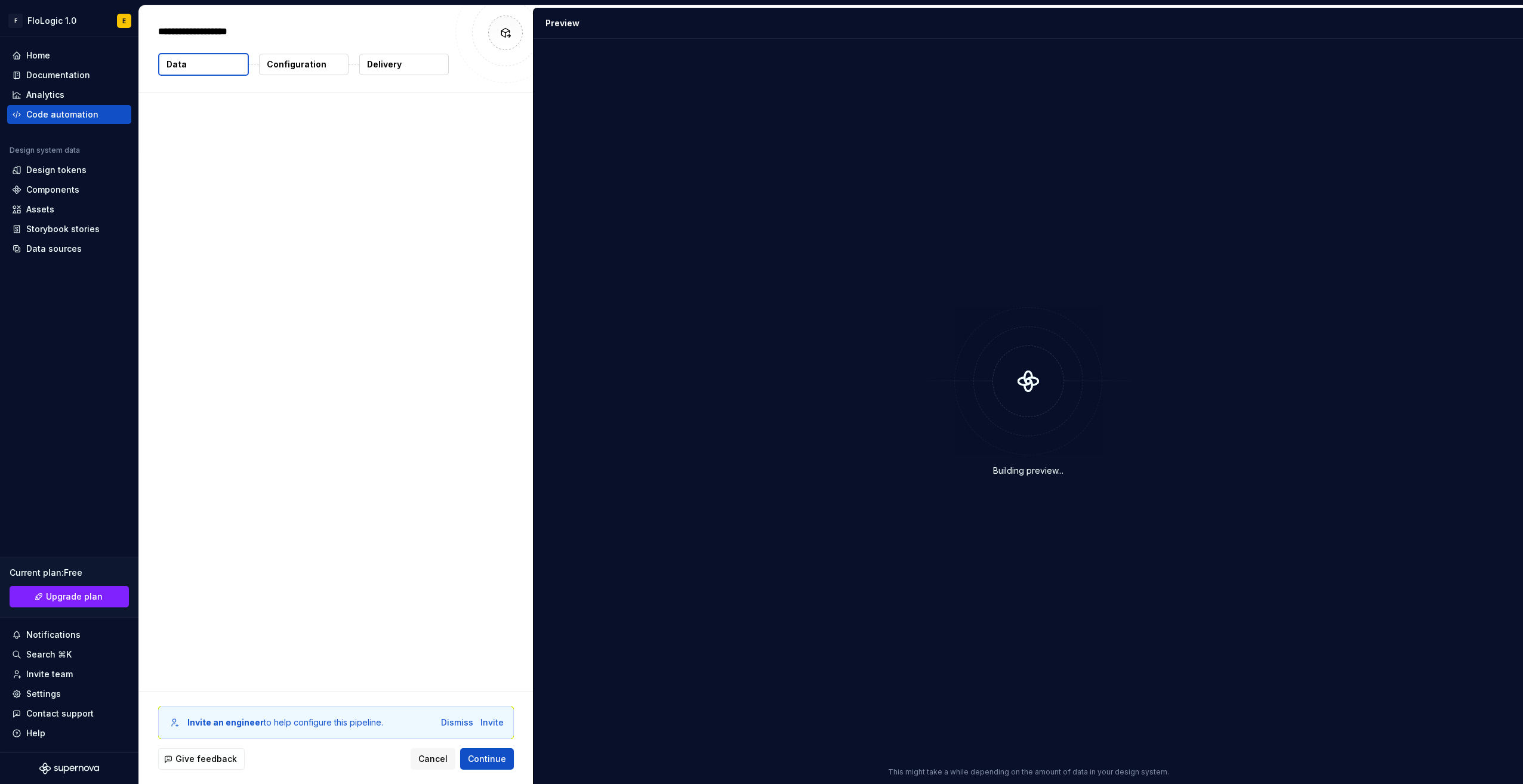
type textarea "*"
click at [247, 119] on div "Design system data The following data will be included in this export." at bounding box center [333, 122] width 349 height 28
